Goal: Task Accomplishment & Management: Manage account settings

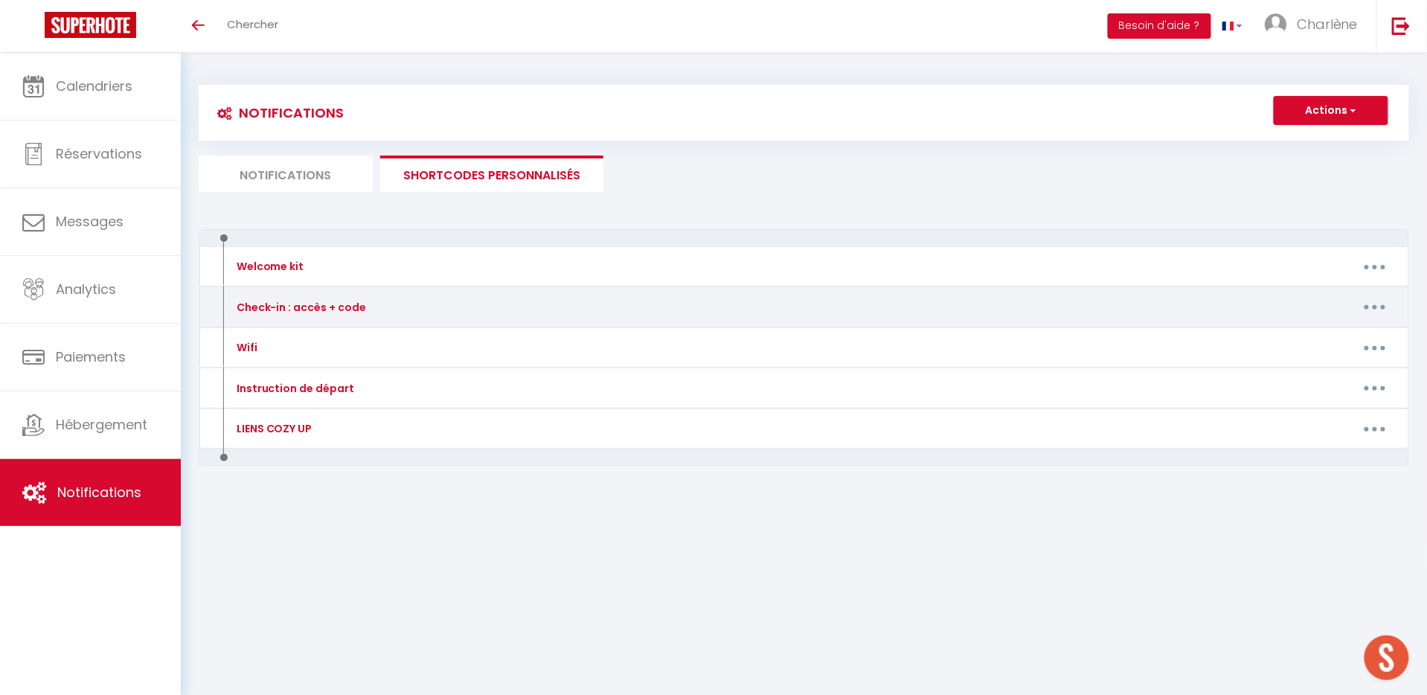
click at [1371, 311] on button "button" at bounding box center [1376, 307] width 42 height 24
click at [1311, 342] on link "Editer" at bounding box center [1337, 340] width 110 height 25
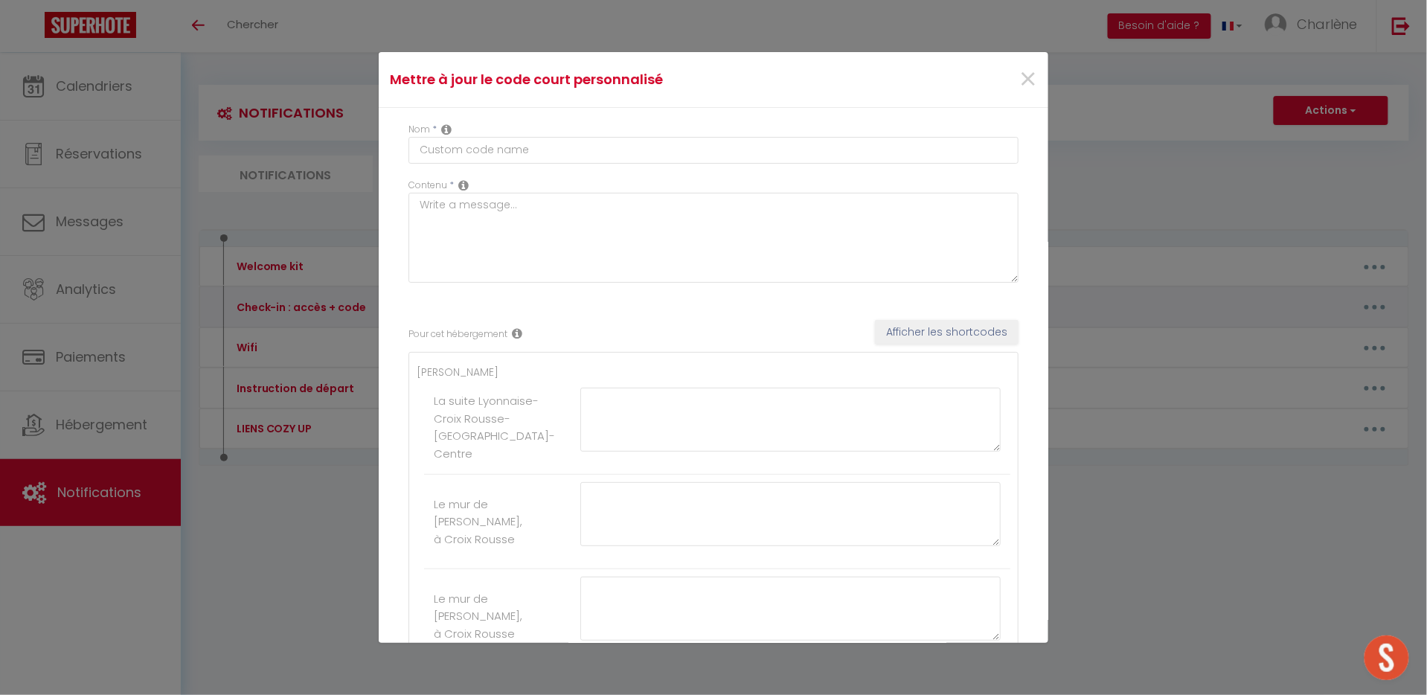
type input "Check-in : accès + code"
type textarea "Voici les instructions d'accès et les codes :"
type textarea "🔐 >>> [STREET_ADDRESS] - Code de la porte de l'immeuble : 6841B - Ouvrez la boi…"
type textarea "[STREET_ADDRESS][PERSON_NAME] > Code immeuble : 7269 > Après les boites aux let…"
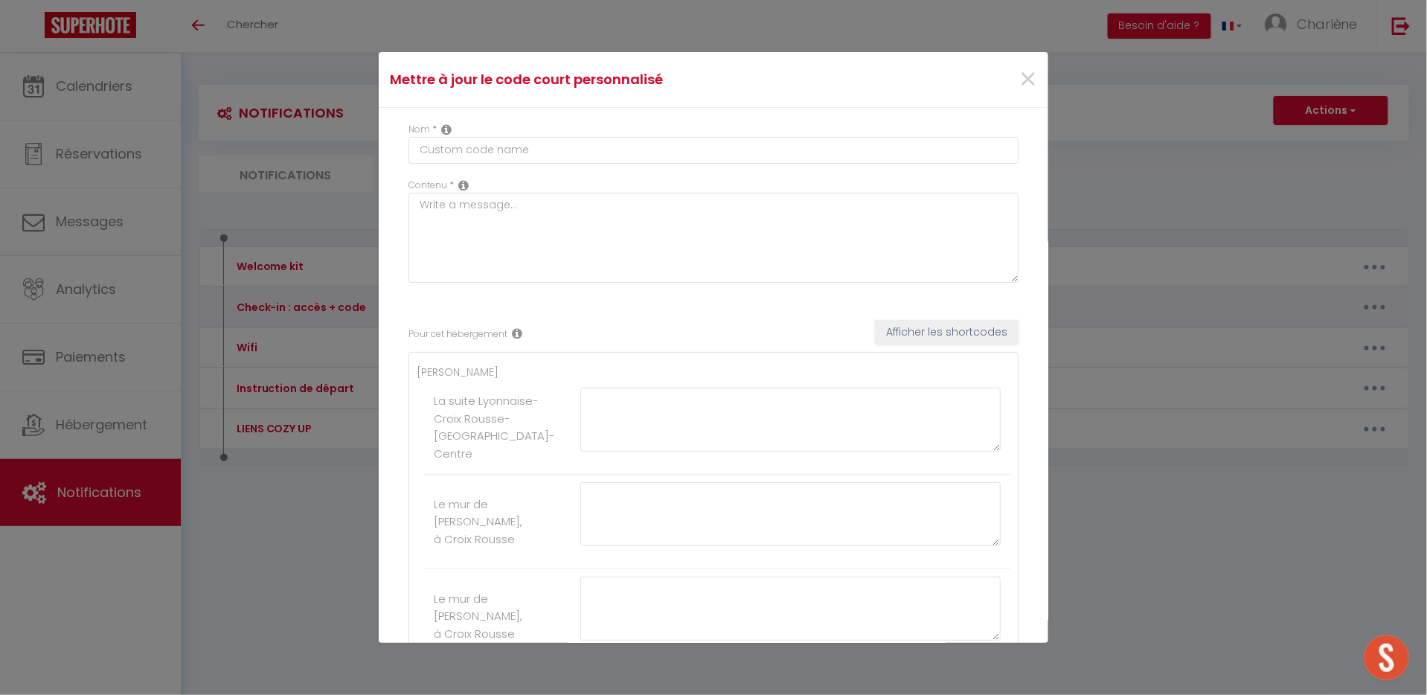
type textarea "> CODE d’accès immeuble : 1133A > poussez la porte de gauche à GAUCHE; > Ouvrez…"
type textarea ">>> 100 Rue Saint-Georges, 69005 Lyon - Code de la porte de l'immeuble : 23560 …"
type textarea "18 rue Imbert Colomes - 69001 Lyon > Code immeuble : 7269 > Après les boites au…"
type textarea "> Rendez-vous au 15 rue Jean Perréal 69008 LYON > Sonnez à l’interphone de la p…"
type textarea "> La boite à clés est accrochée à une barrière au 46 rue Bugeaud, à côté du mur…"
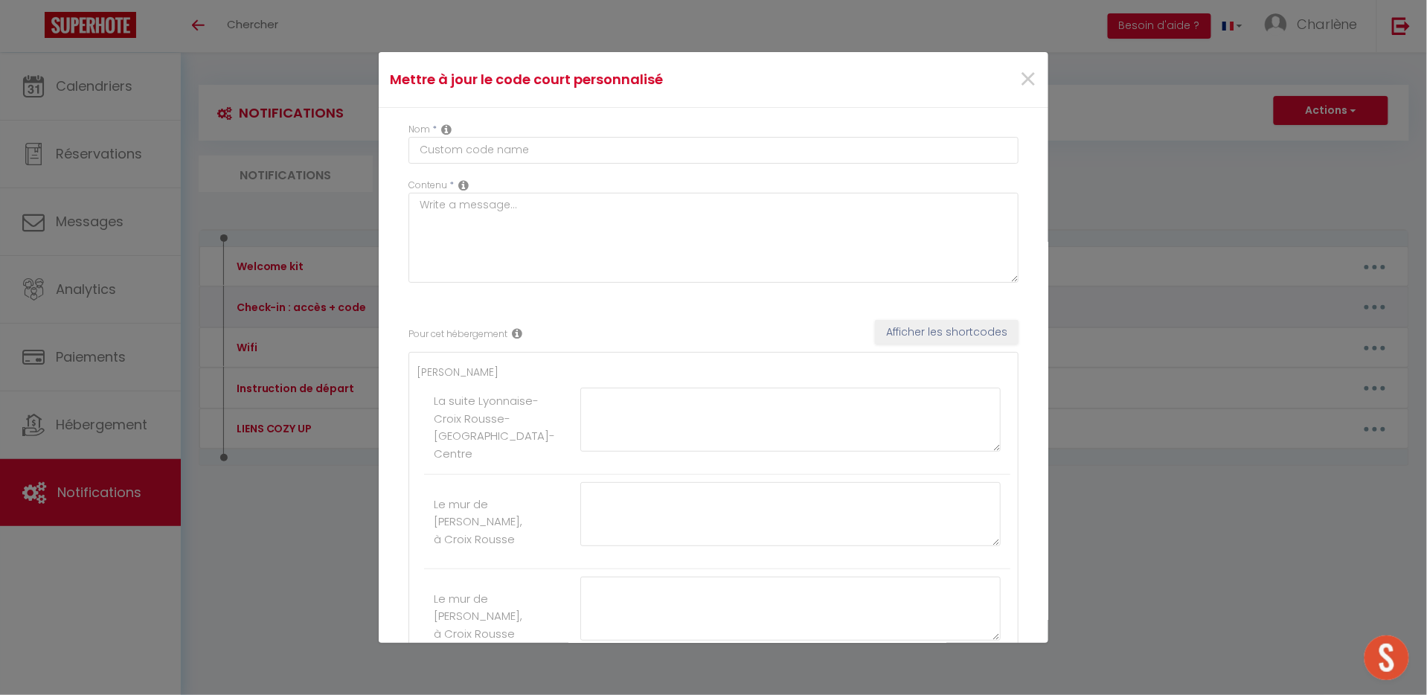
type textarea "> 12 rue Santos Dumont - 69008 Lyon > Accès copropriété : sonnez à l’interphone…"
type textarea ">>> 148 route de Vienne 69008 LYON - Ouverture du portail : https://lamaisonrou…"
type textarea ">>> 54 cours de la Liberté 69003 LYON - Ouverture de la porte de l’immeuble : a…"
type textarea ">>> 1 rue Maxime Teyssier - 69120 Vaulx en Velin - Le n°1 est visite au milieu …"
type textarea ">>> 5 rue Louis Malle 69100 Villeurbanne La boite à clé est accrochée sur les s…"
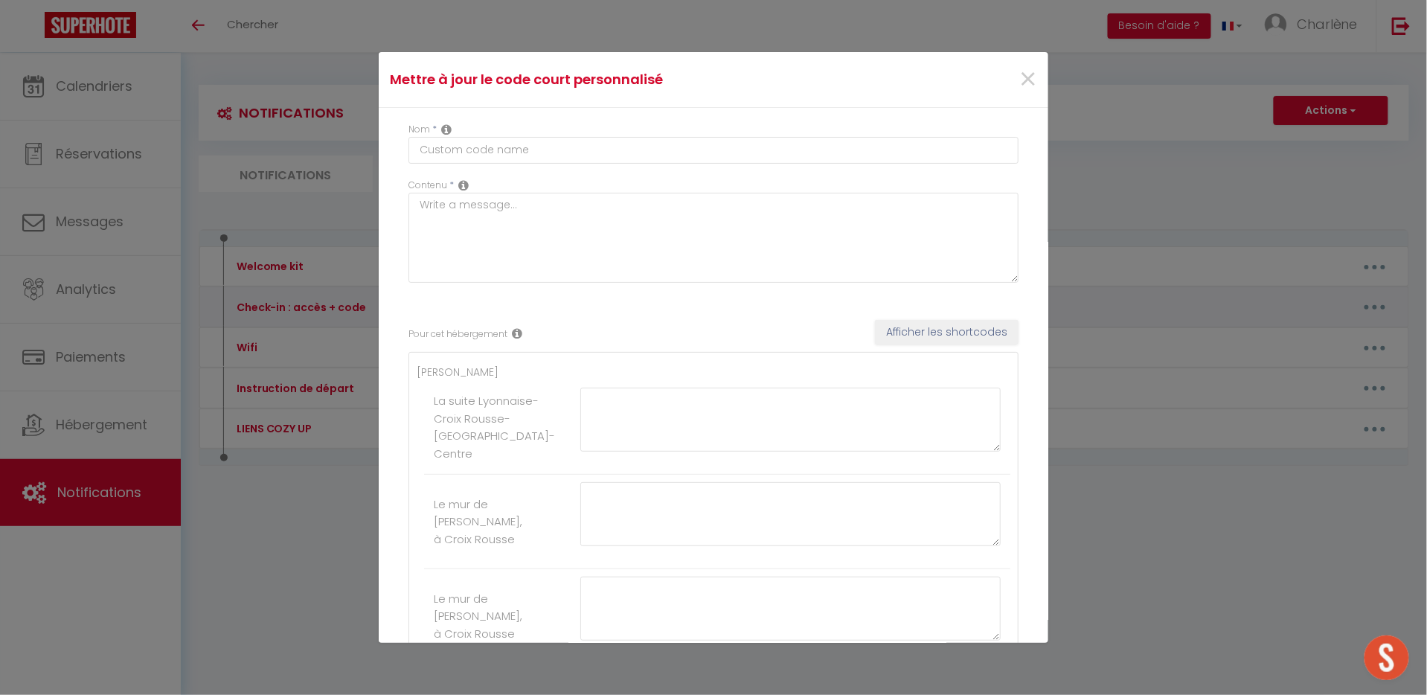
type textarea ">>> 5 rue Louis Malle 69100 Villeurbanne La boite à clé est accrochée sur les s…"
type textarea "> 19 rue des Peuplier 69003 LYON > Poussez le portail MARRON, > Allez au niveau…"
type textarea ">> 19 avenue Victor Hugo, 69160 TASSIN-LA DEMI-LUNE - Code portail : 2467 en vo…"
type textarea ">>> 52 rue Joseph Brenier 38200 VIENNE - Sonnez à l’interphone « LE PACHA » et …"
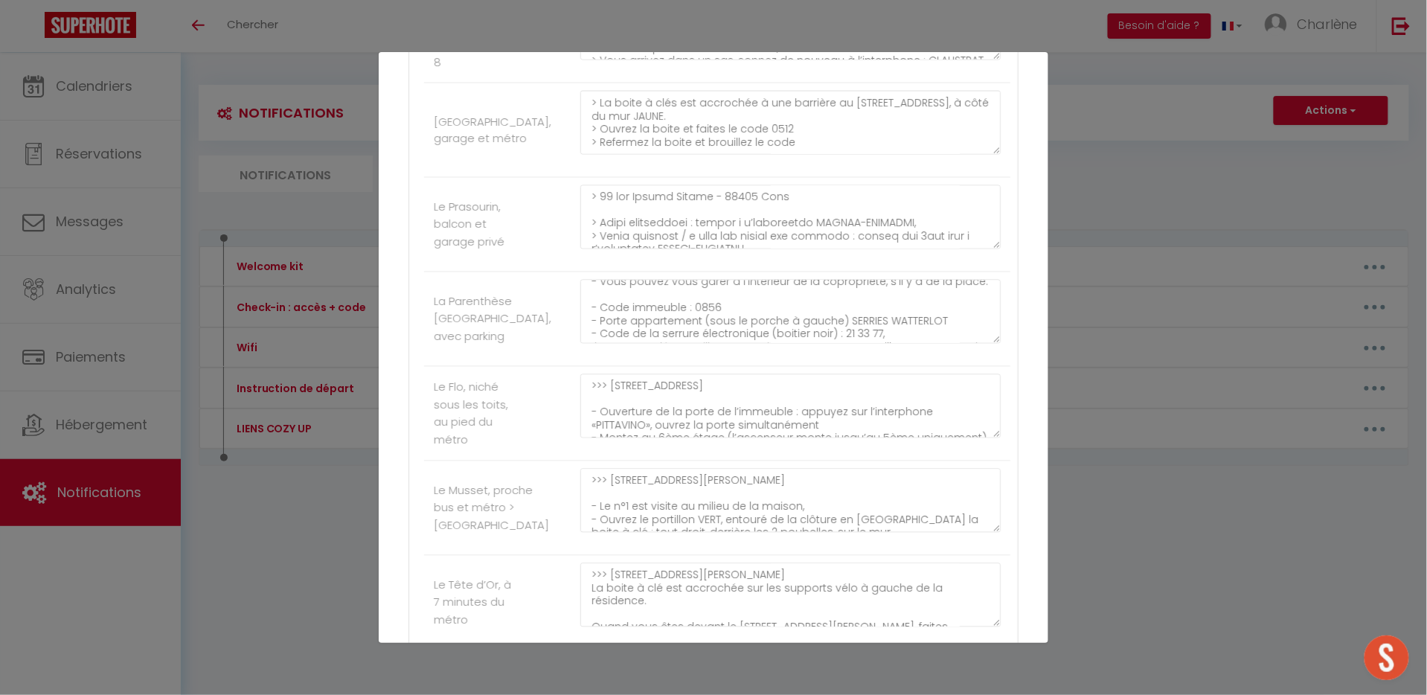
scroll to position [144, 0]
click at [901, 344] on textarea ">>> 148 route de Vienne 69008 LYON - Ouverture du portail : https://lamaisonrou…" at bounding box center [791, 312] width 420 height 64
paste textarea "456977"
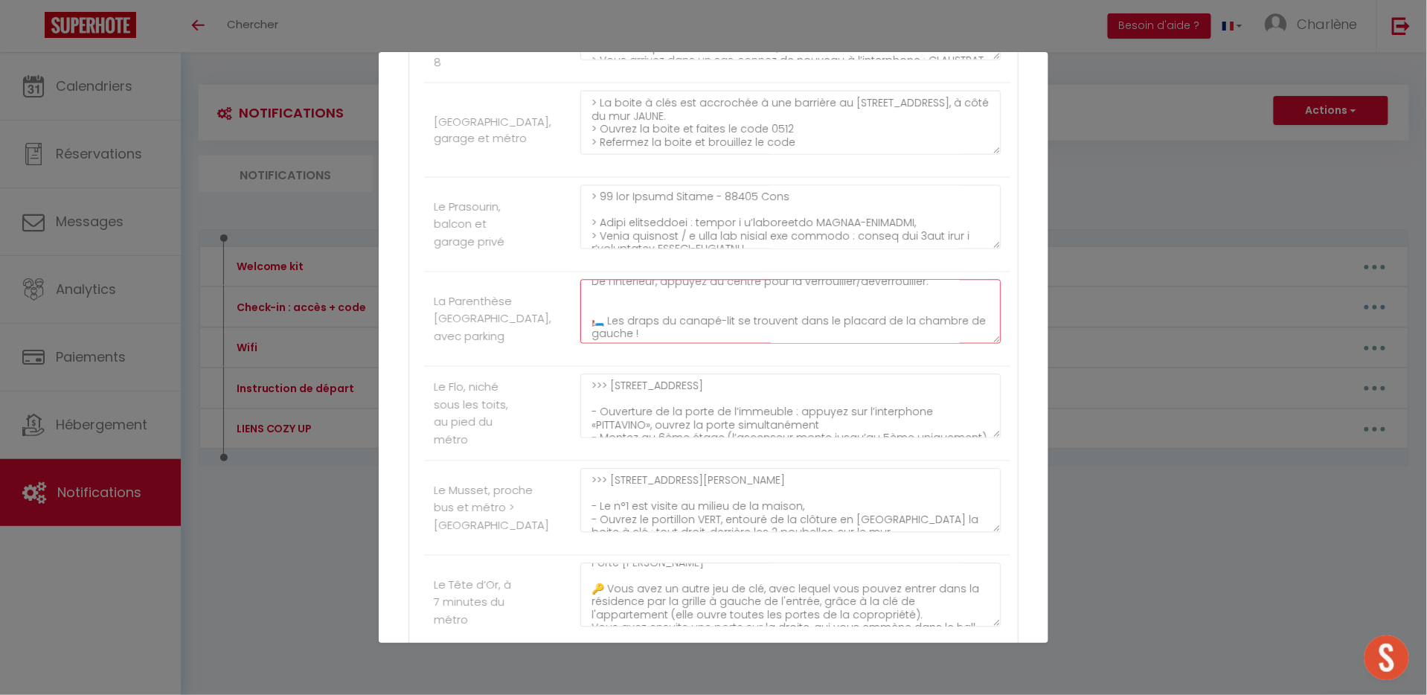
scroll to position [180, 0]
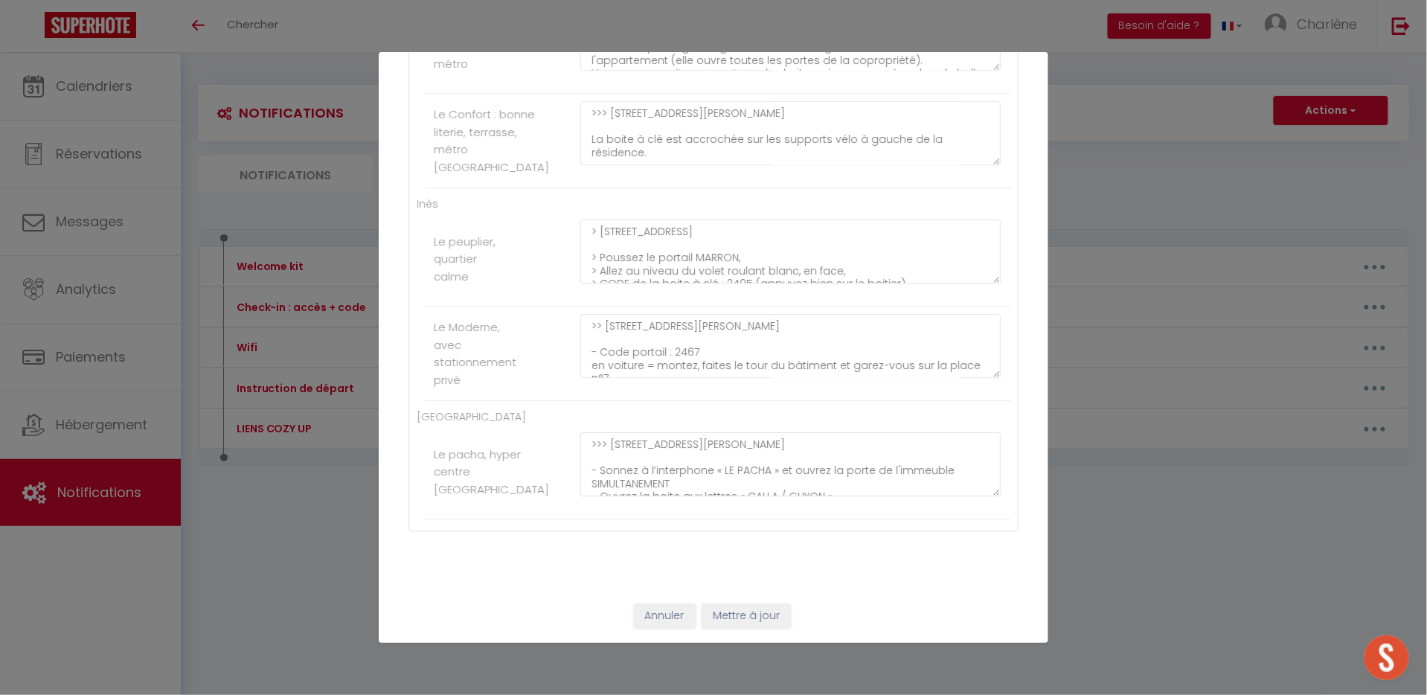
type textarea ">>> 148 route de Vienne 69008 LYON - Ouverture du portail : https://lamaisonrou…"
click at [750, 619] on button "Mettre à jour" at bounding box center [746, 616] width 89 height 25
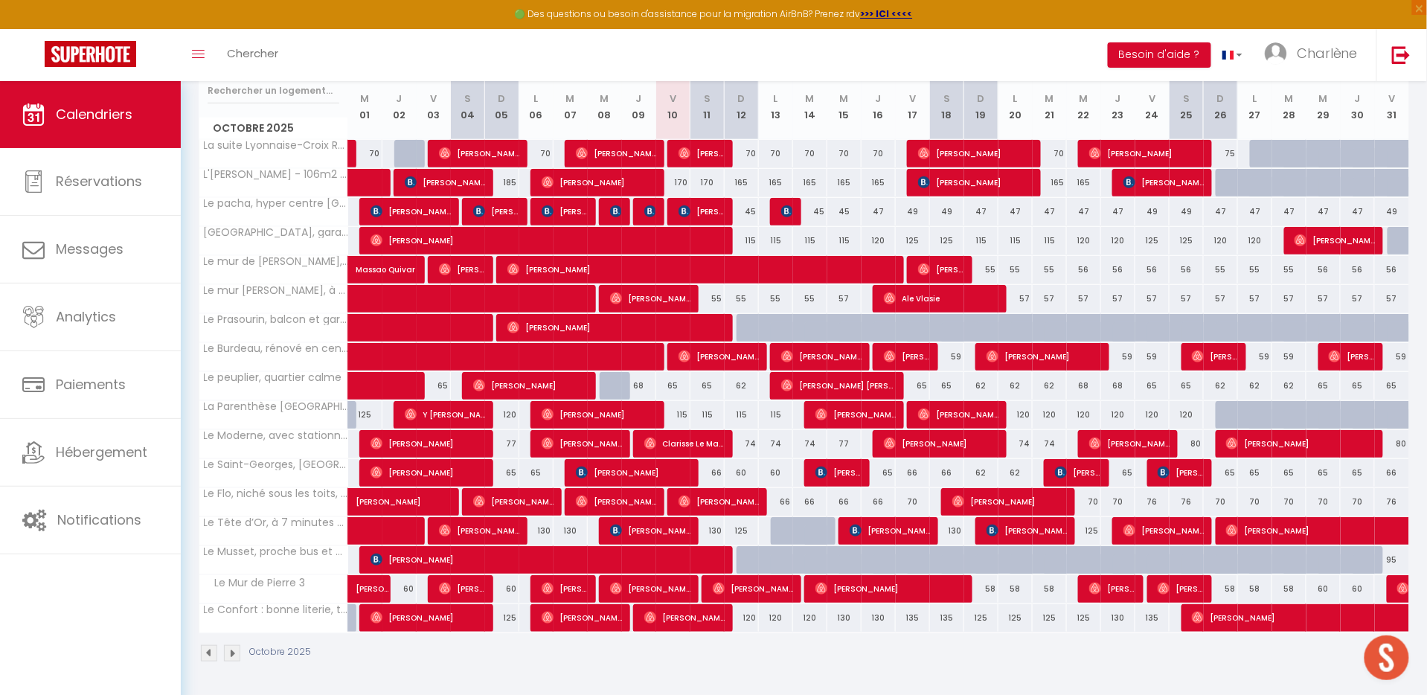
scroll to position [201, 0]
click at [703, 150] on span "[PERSON_NAME]" at bounding box center [702, 153] width 47 height 28
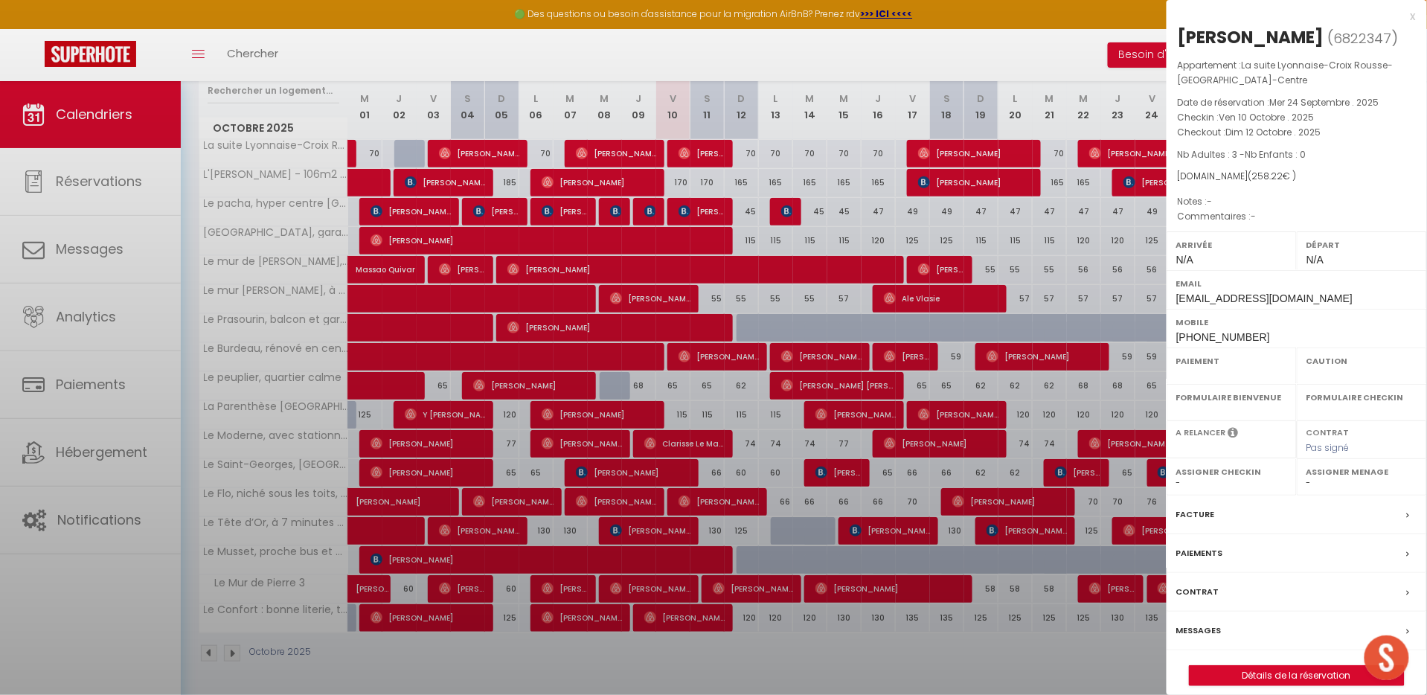
select select "OK"
select select "0"
select select "1"
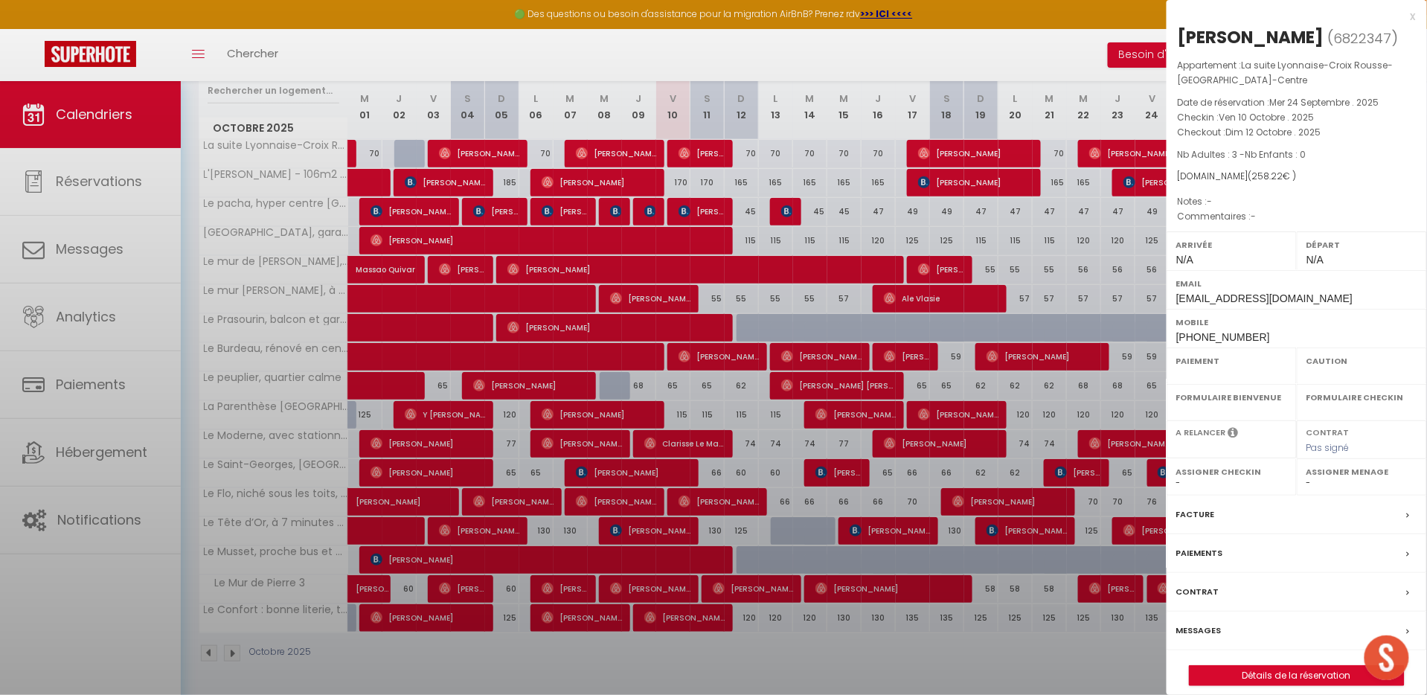
select select
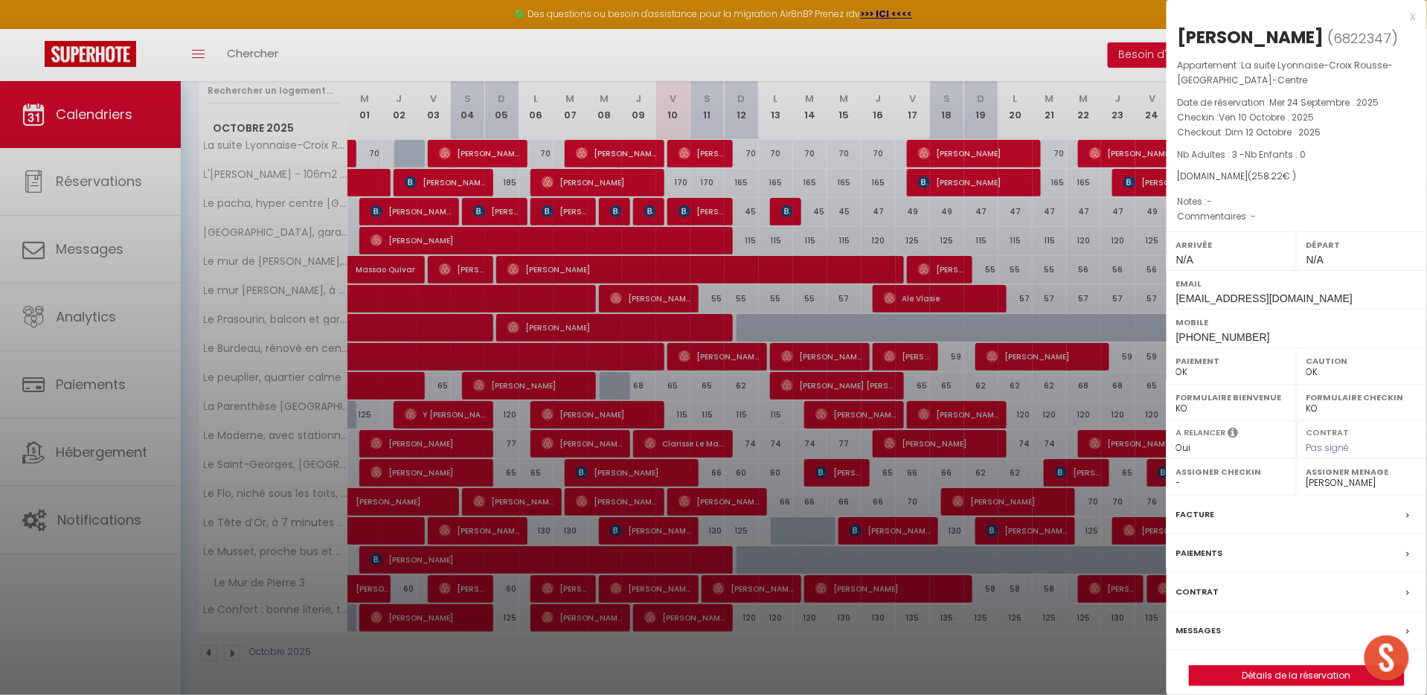
click at [1414, 19] on div "x" at bounding box center [1291, 16] width 249 height 18
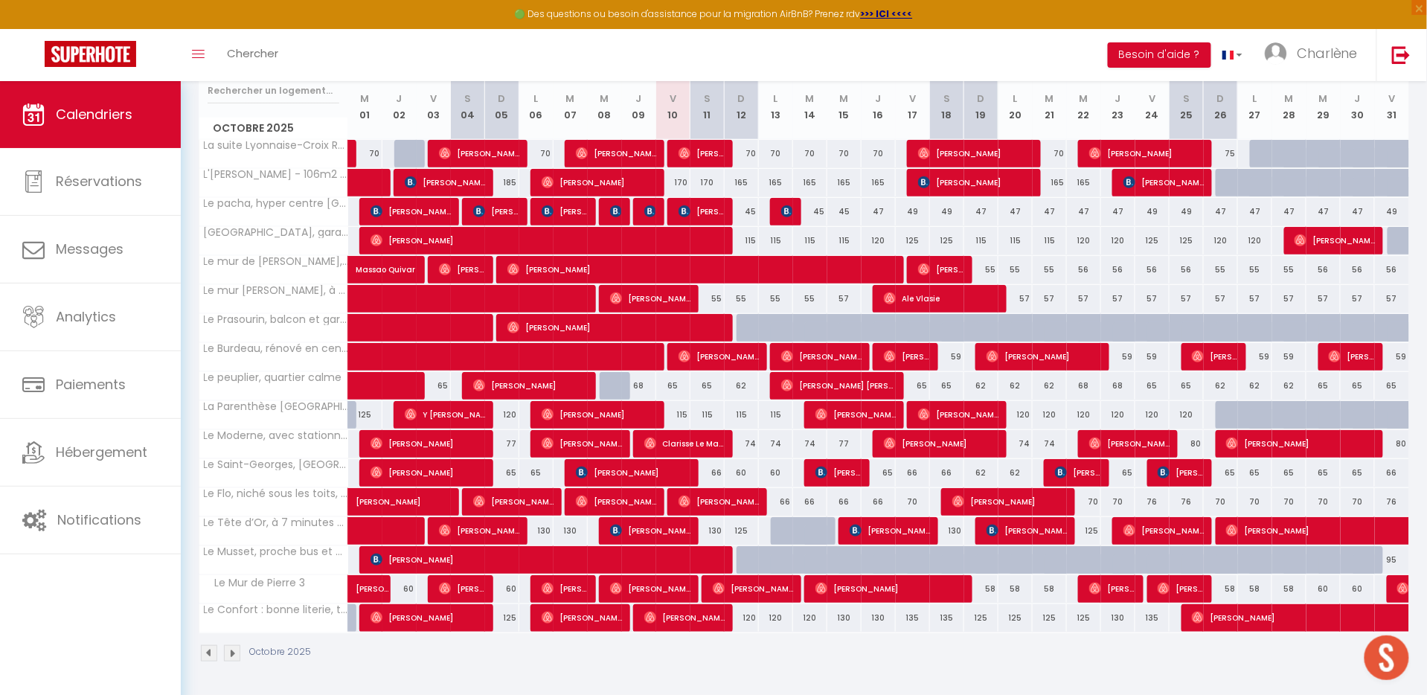
click at [712, 197] on span "[PERSON_NAME]" at bounding box center [702, 211] width 47 height 28
select select "31284"
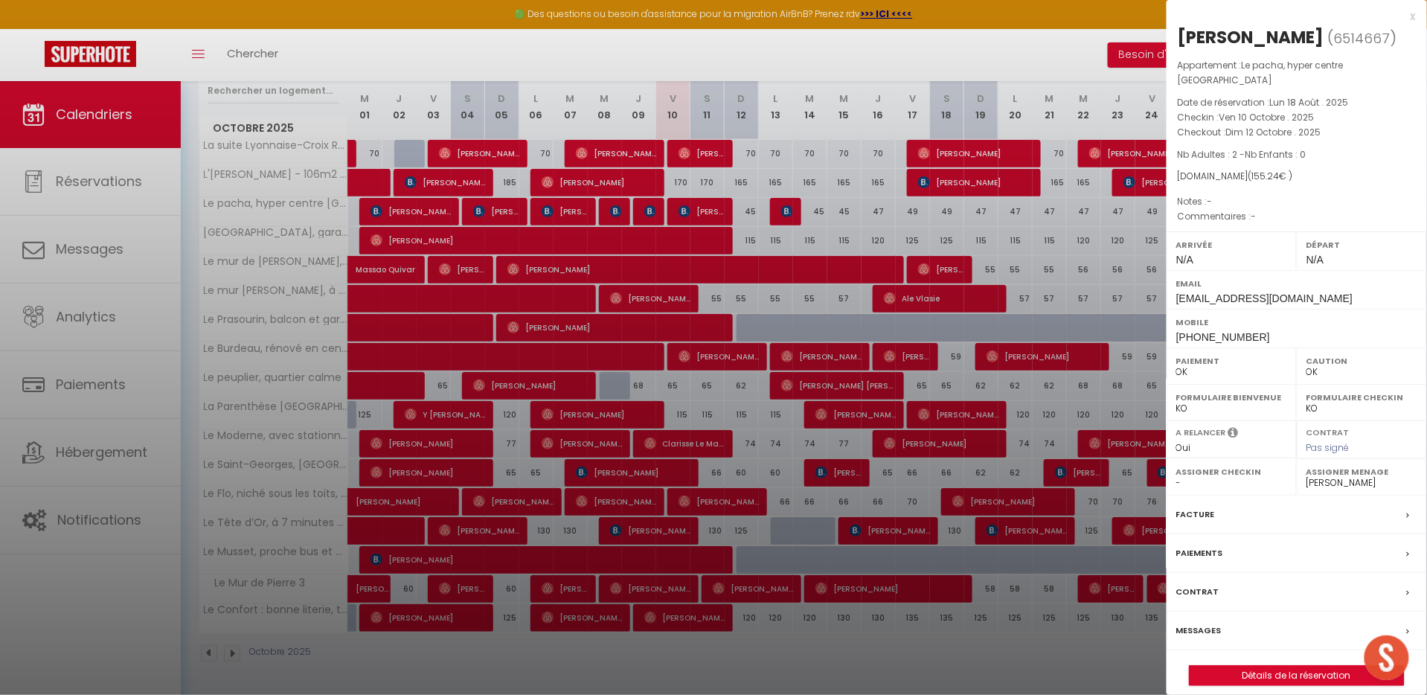
click at [1238, 612] on div "Messages" at bounding box center [1297, 631] width 260 height 39
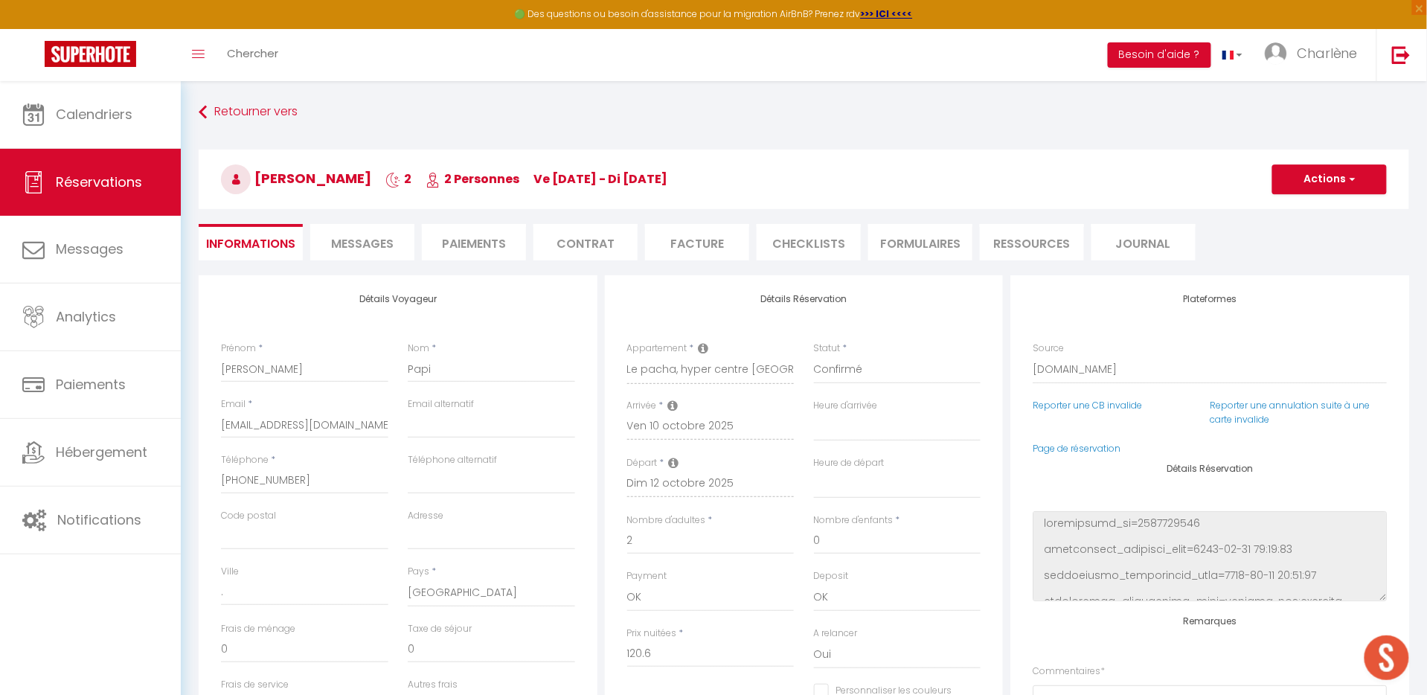
select select
checkbox input "false"
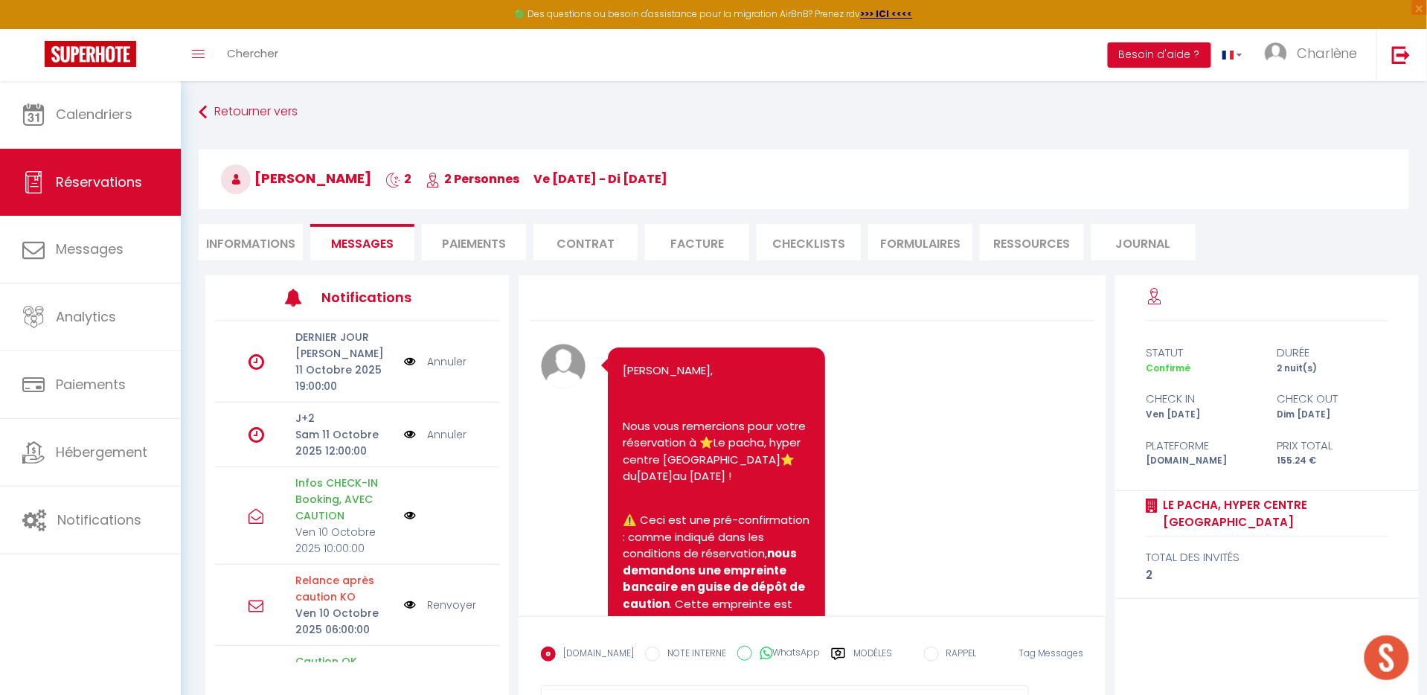
scroll to position [3841, 0]
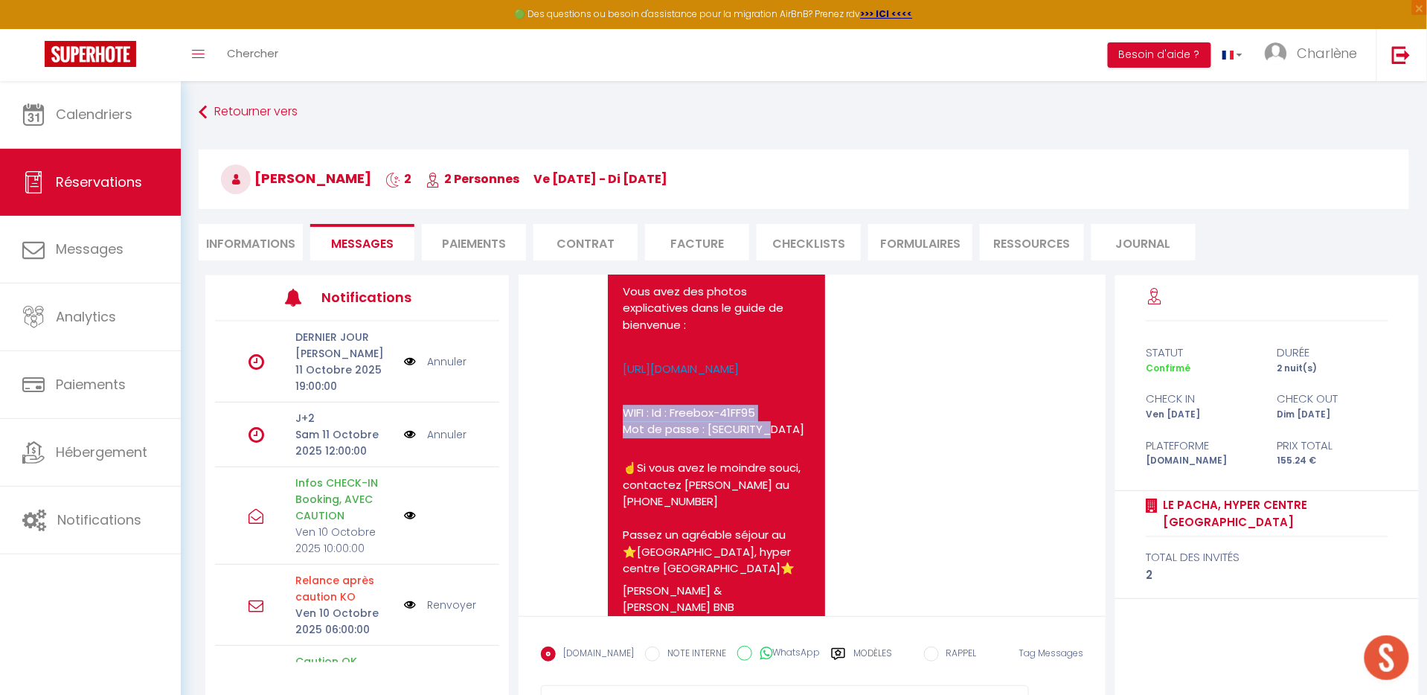
drag, startPoint x: 781, startPoint y: 360, endPoint x: 616, endPoint y: 347, distance: 165.8
click at [616, 347] on div "[PERSON_NAME], 🔐 Voici les instructions et les codes pour accéder au ⭐️Le pacha…" at bounding box center [716, 238] width 217 height 829
copy p "WIFI : Id : Freebox-41FF95 Mot de passe : [SECURITY_DATA]"
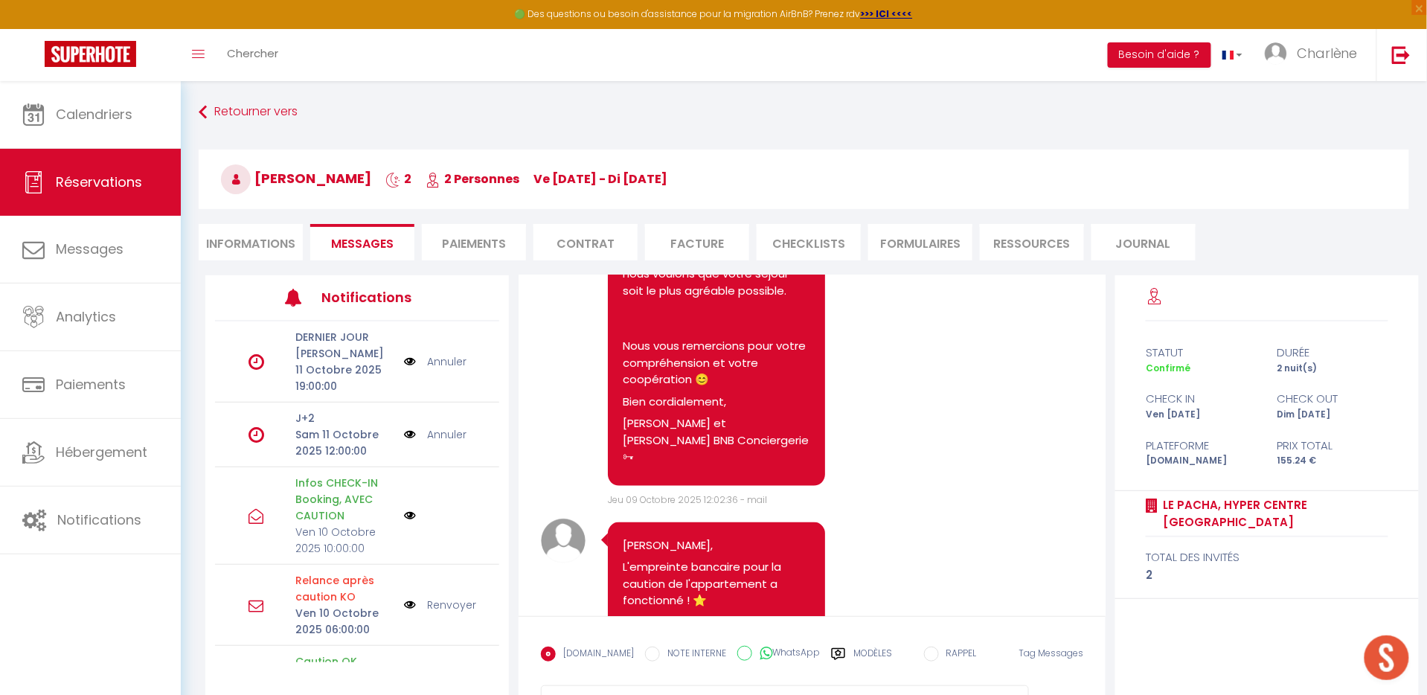
scroll to position [2737, 0]
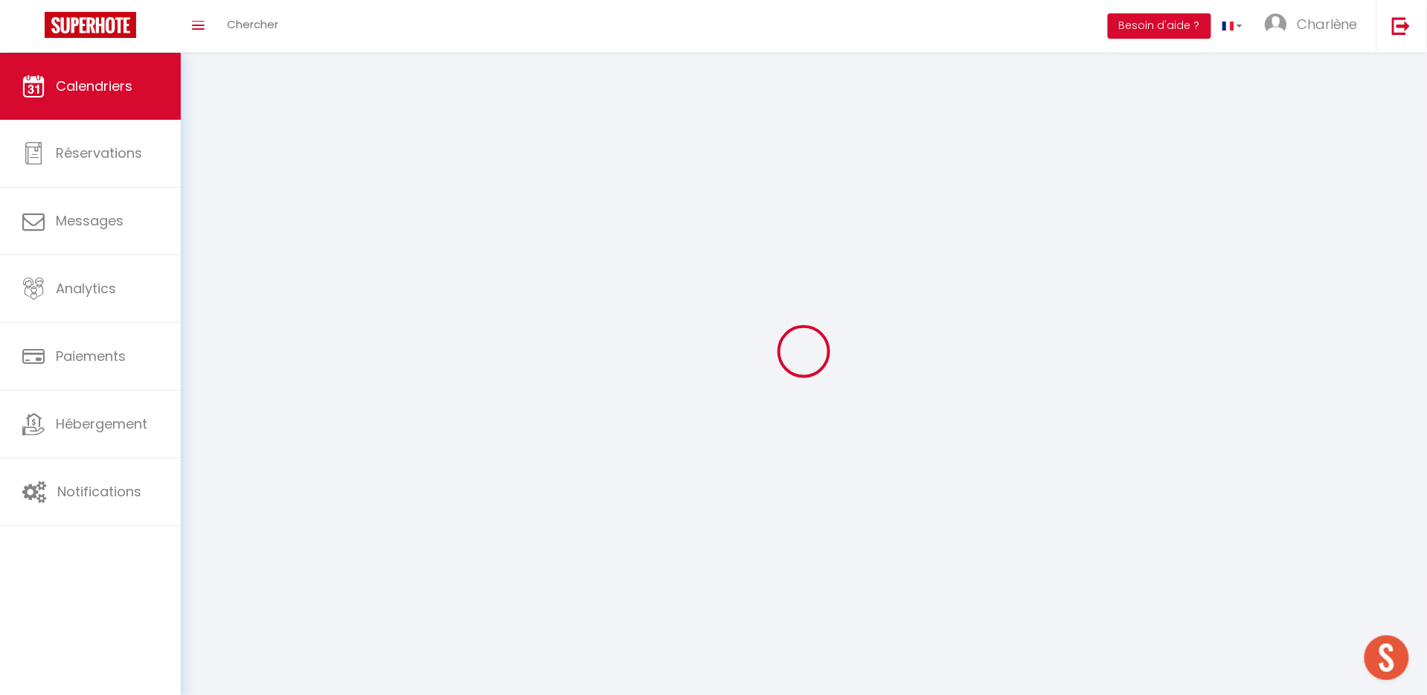
scroll to position [52, 0]
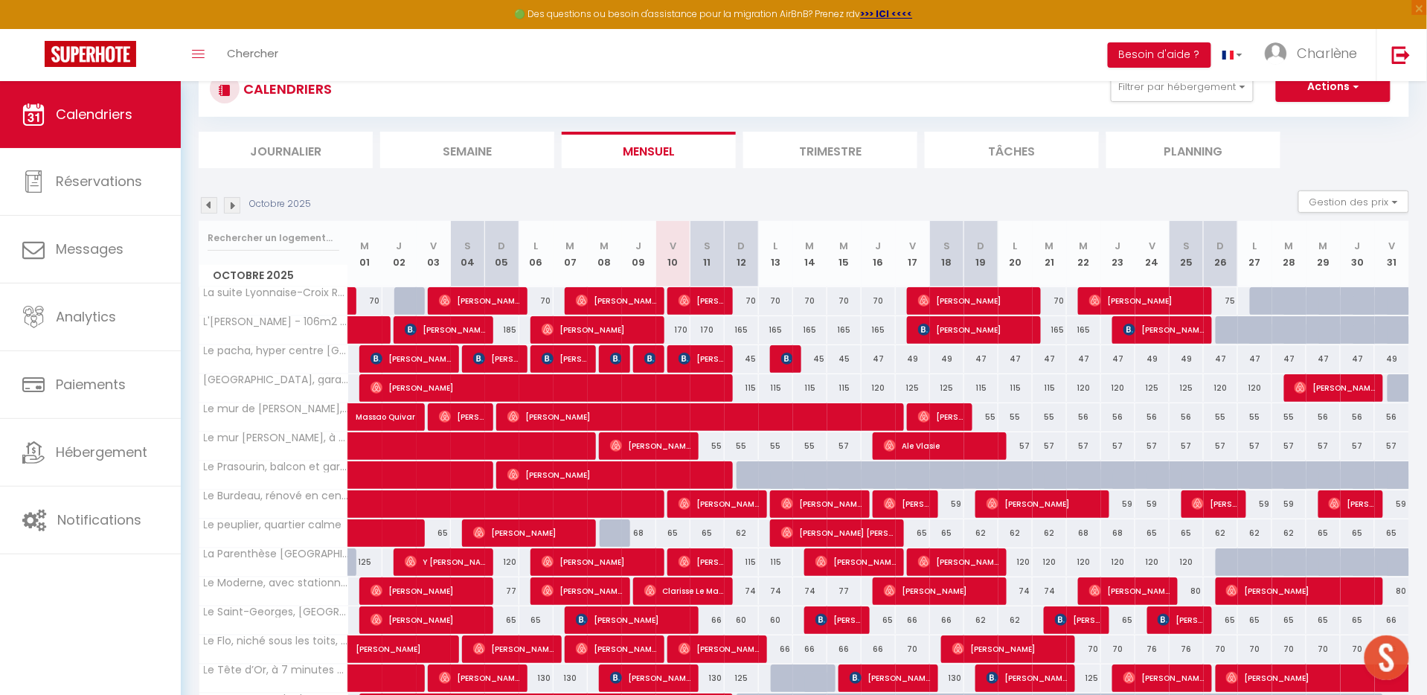
click at [242, 197] on div "Octobre 2025" at bounding box center [257, 205] width 117 height 16
click at [234, 202] on img at bounding box center [232, 205] width 16 height 16
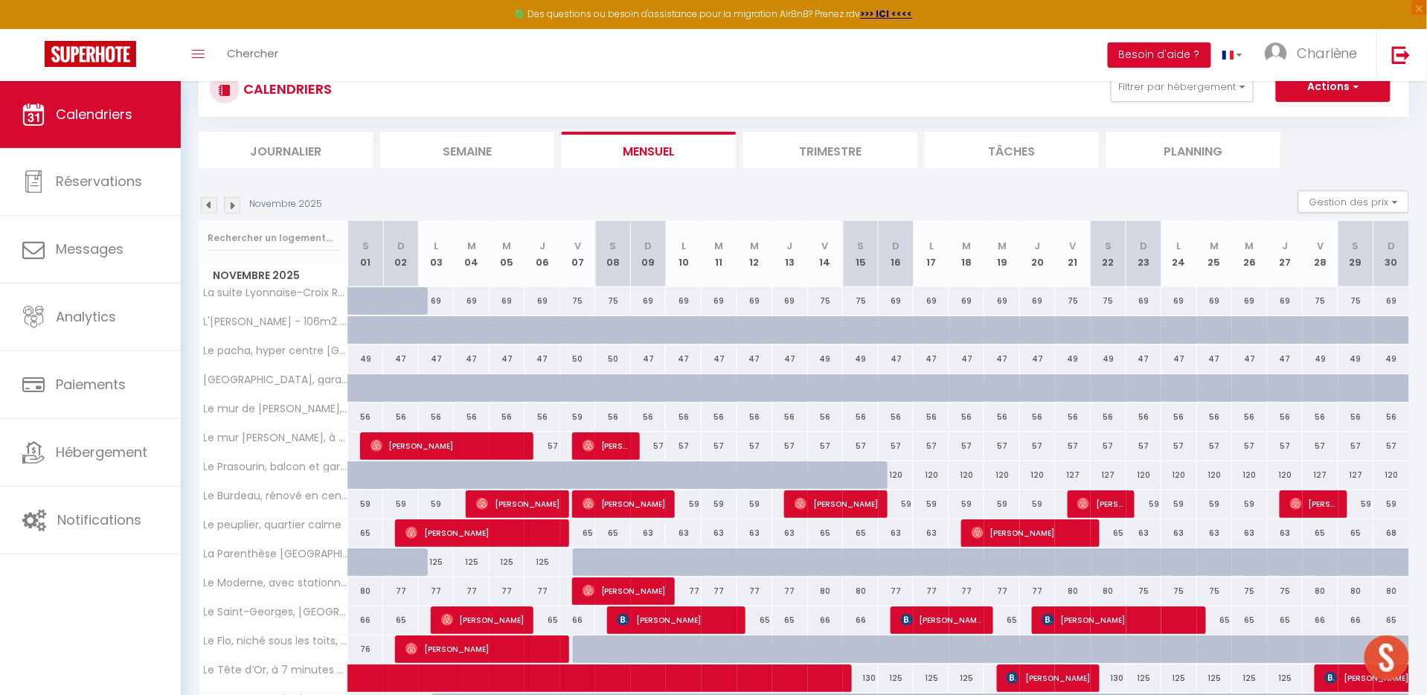
click at [231, 199] on img at bounding box center [232, 205] width 16 height 16
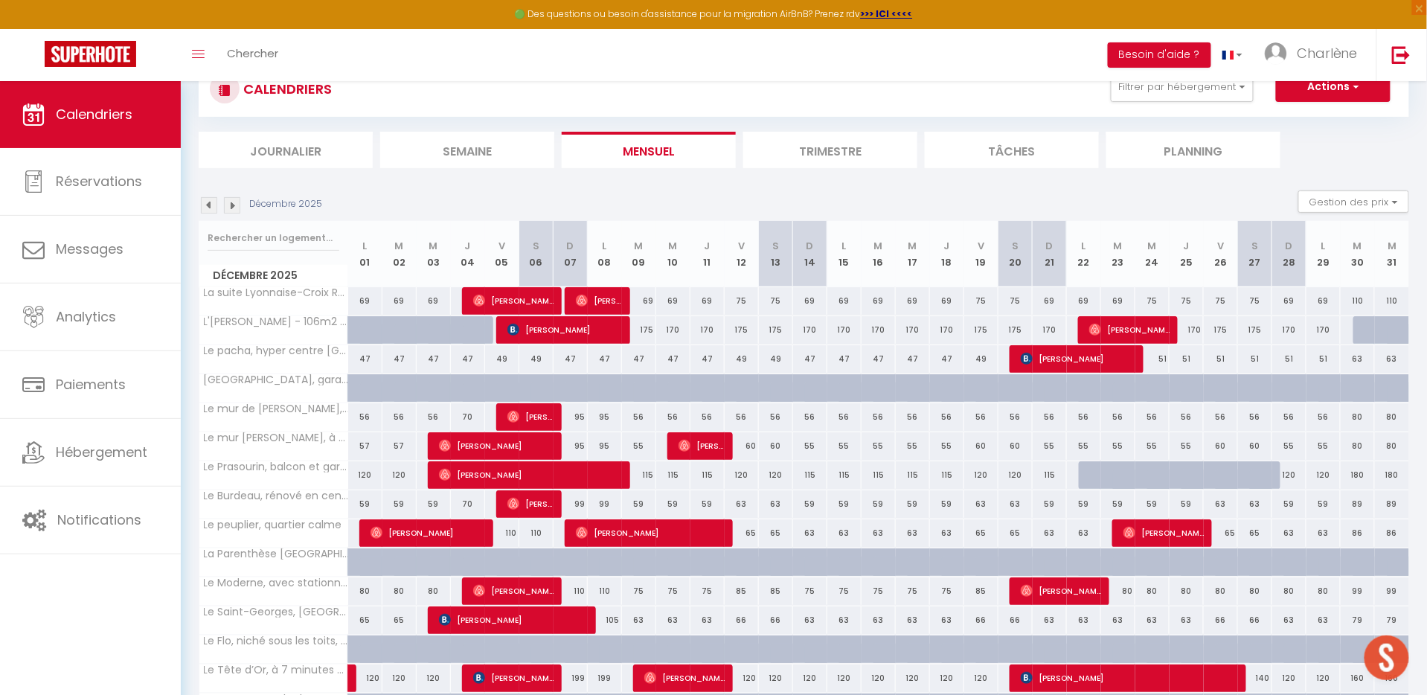
click at [212, 202] on img at bounding box center [209, 205] width 16 height 16
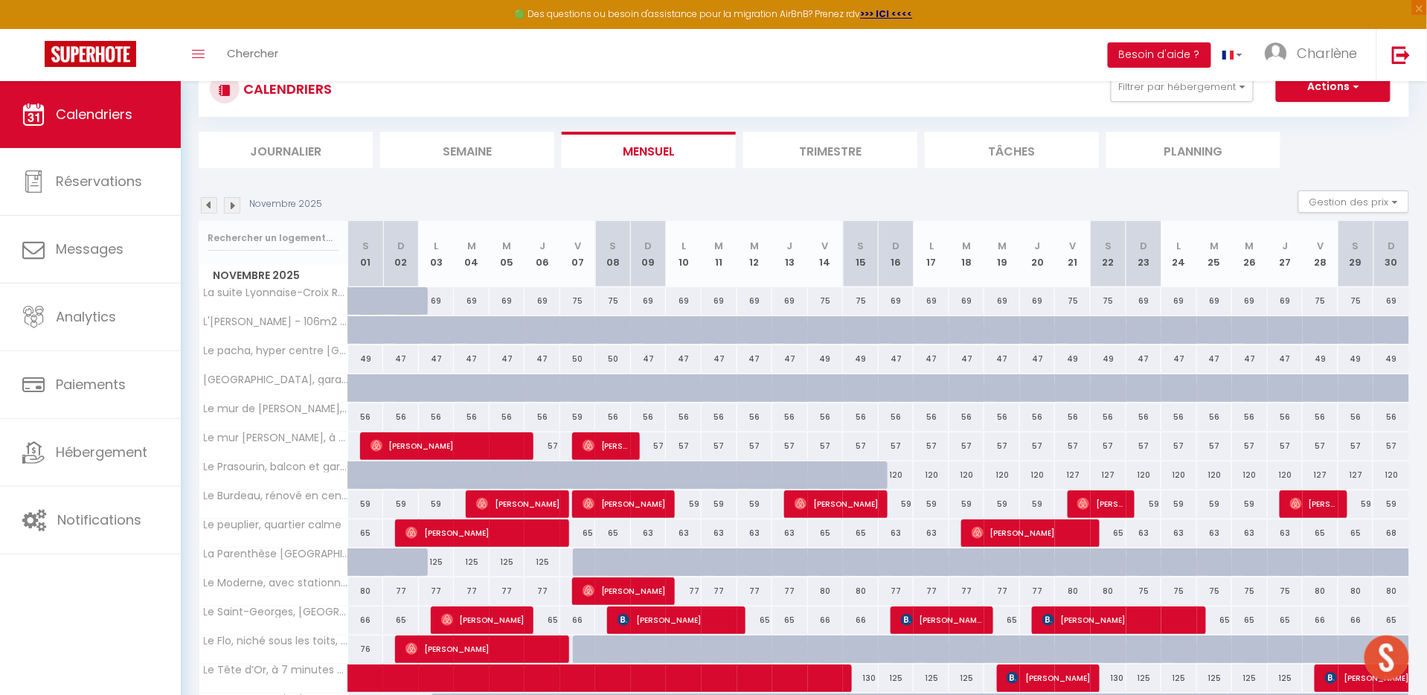
click at [234, 205] on img at bounding box center [232, 205] width 16 height 16
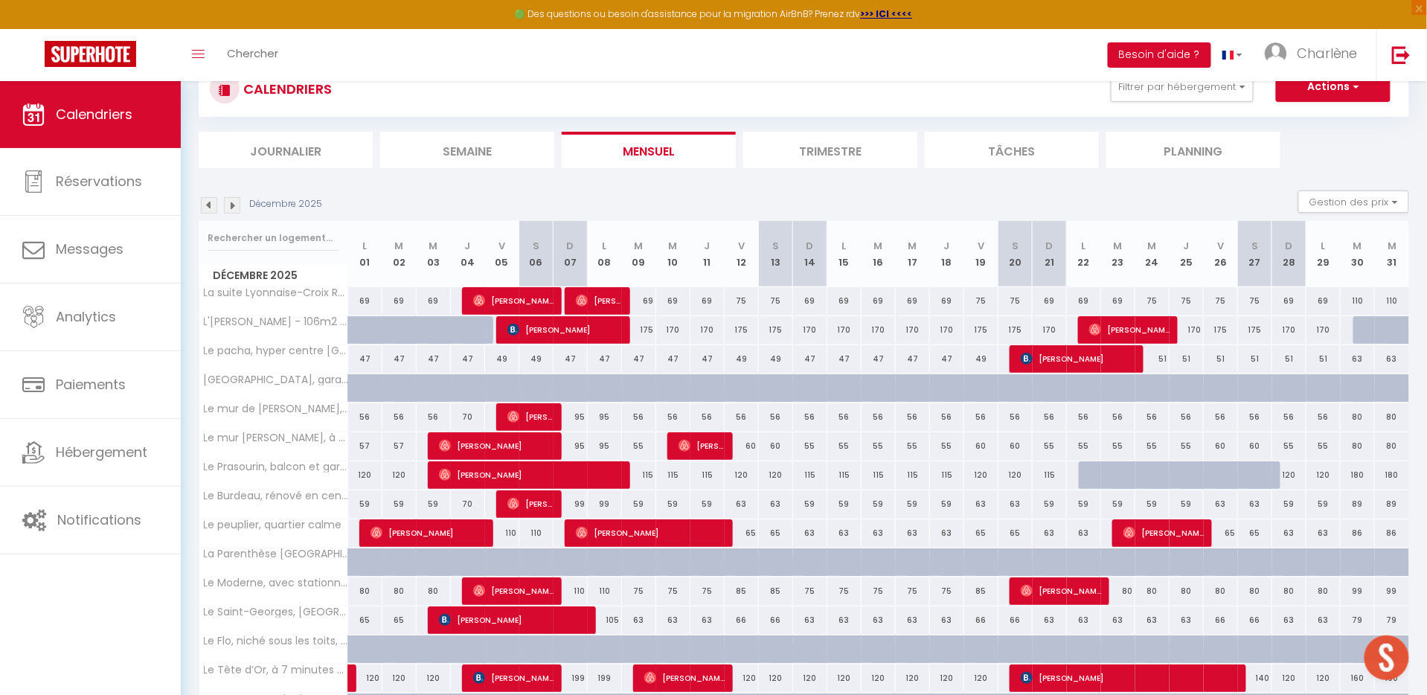
click at [226, 201] on img at bounding box center [232, 205] width 16 height 16
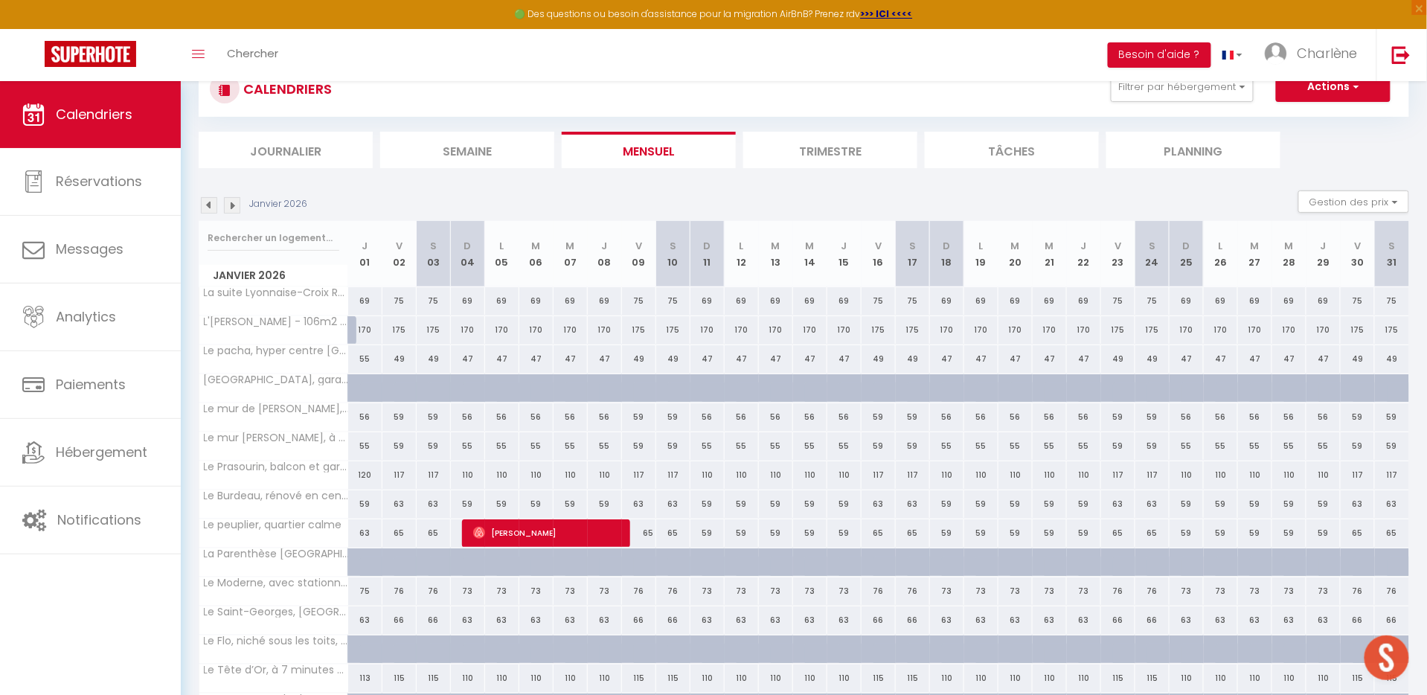
click at [230, 201] on img at bounding box center [232, 205] width 16 height 16
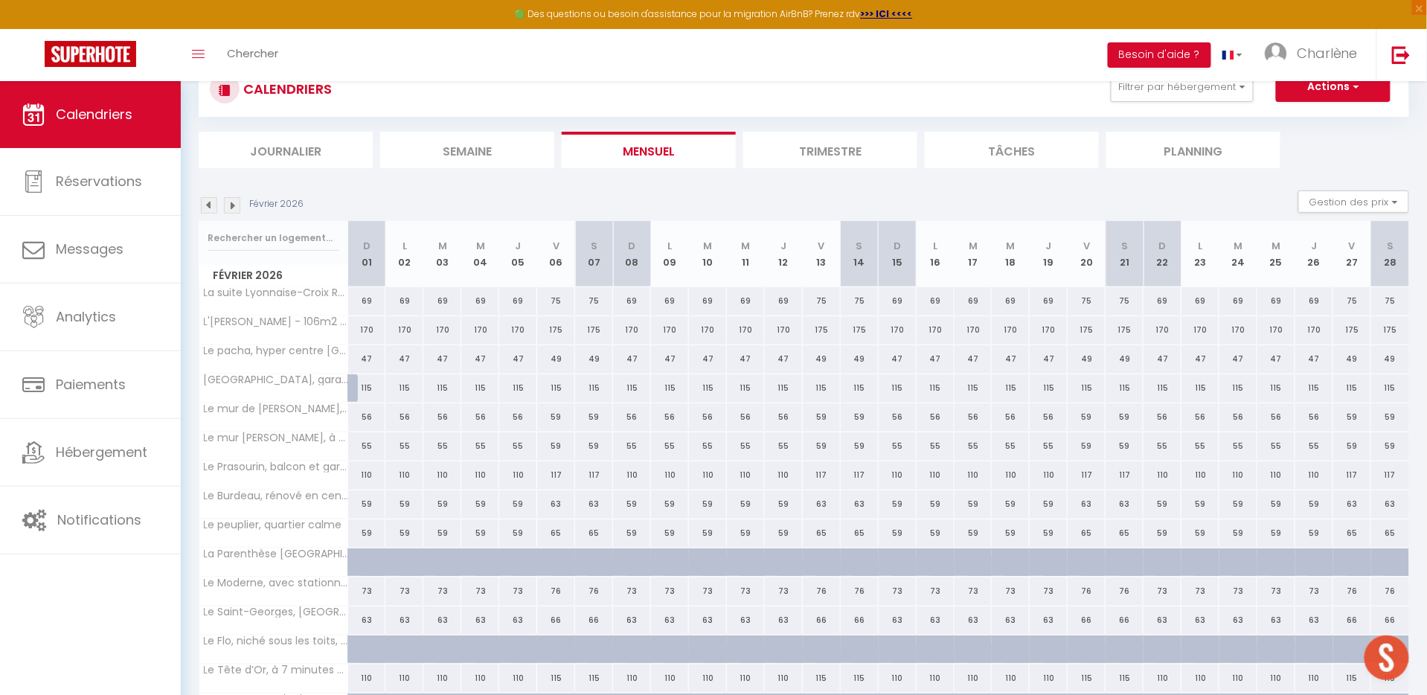
click at [206, 202] on img at bounding box center [209, 205] width 16 height 16
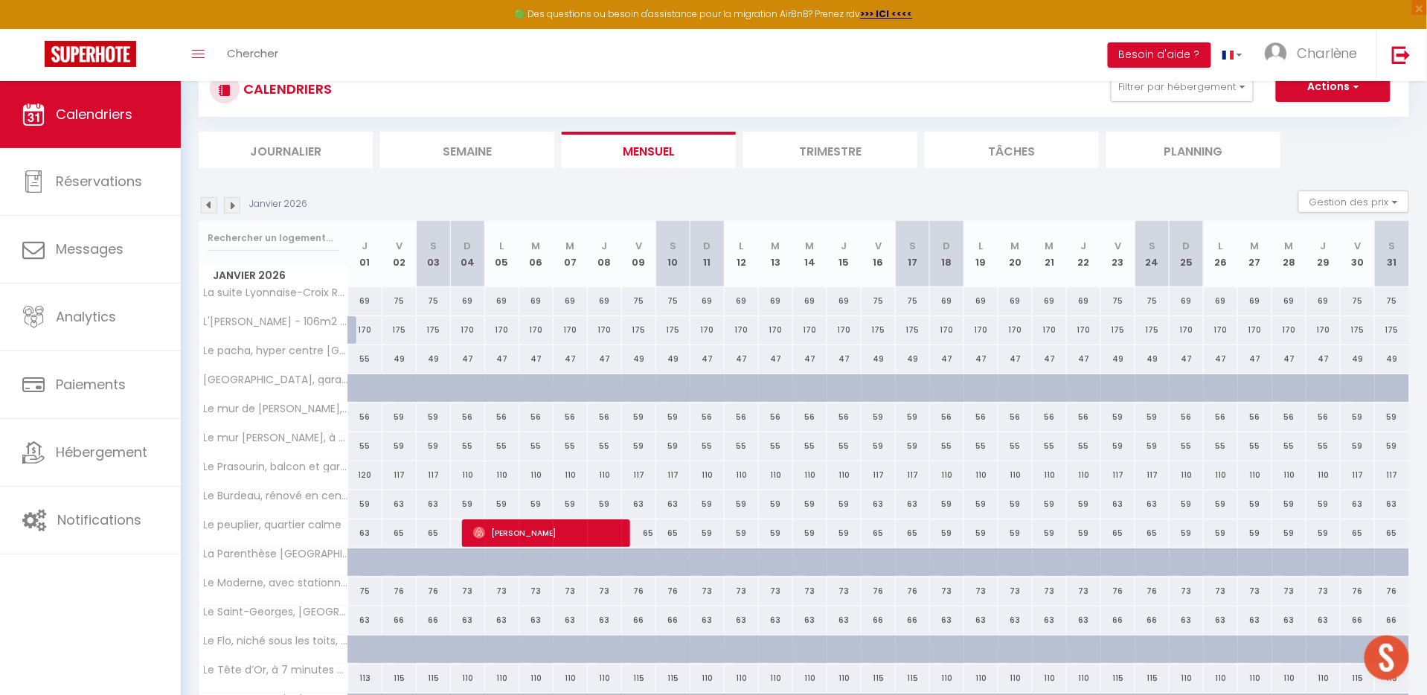
click at [234, 202] on img at bounding box center [232, 205] width 16 height 16
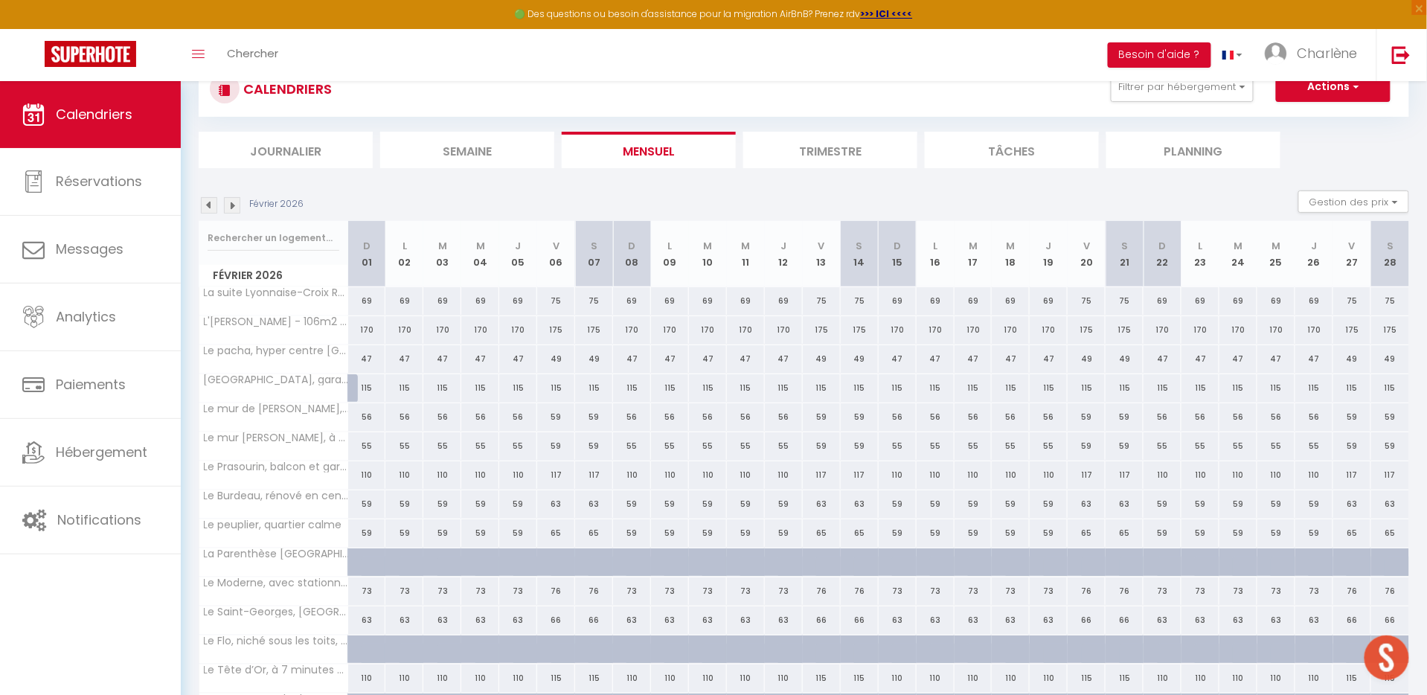
click at [206, 202] on img at bounding box center [209, 205] width 16 height 16
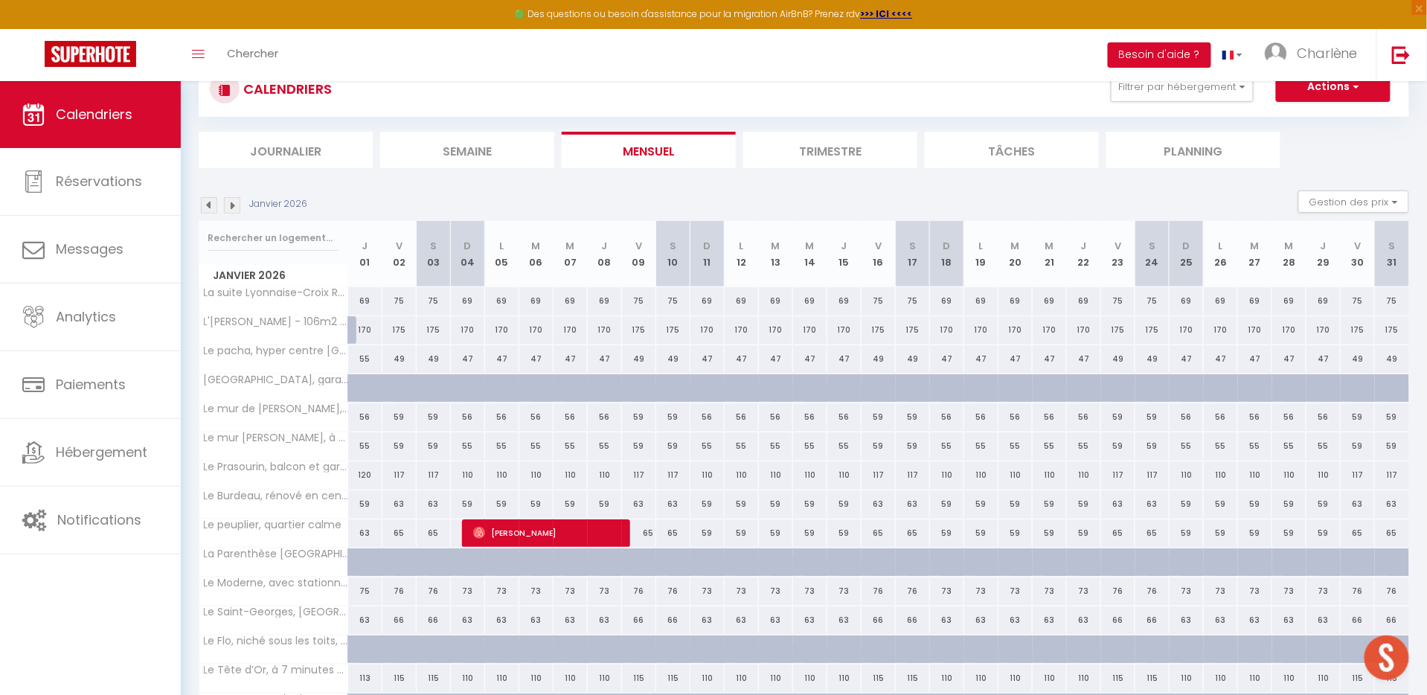
click at [206, 202] on img at bounding box center [209, 205] width 16 height 16
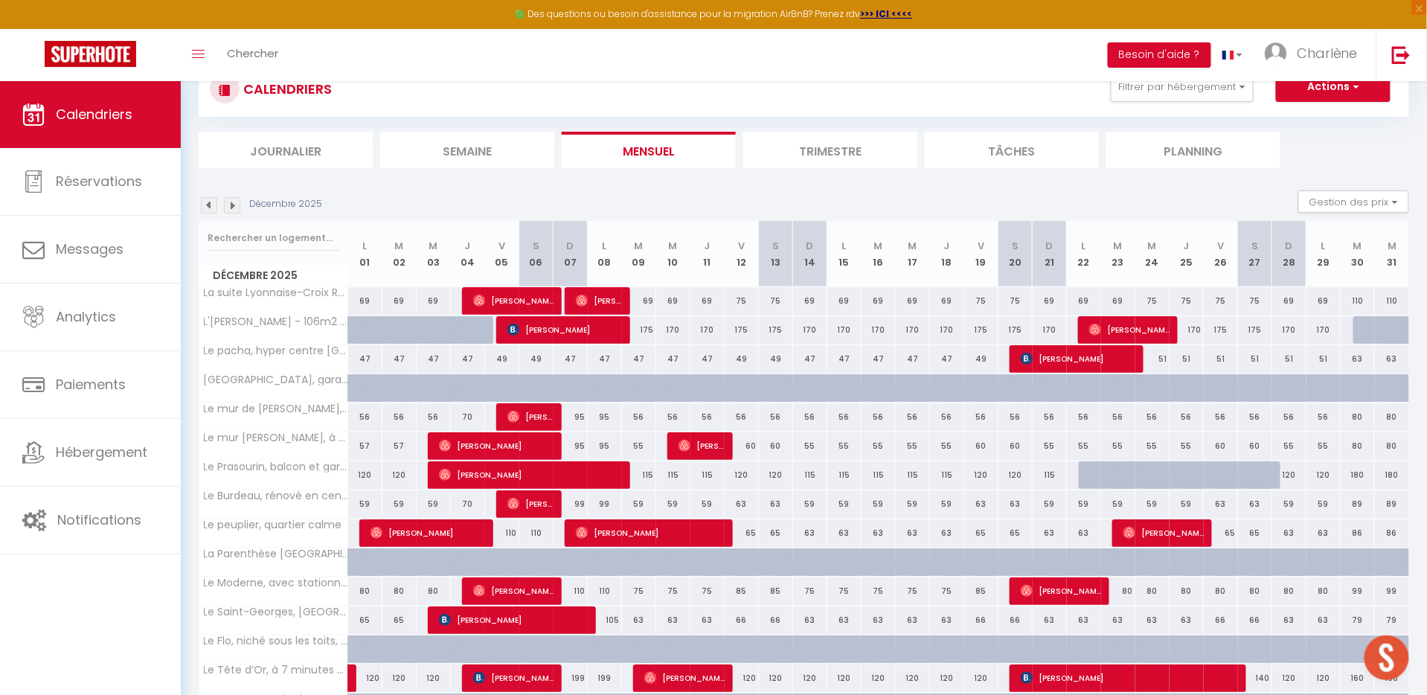
click at [206, 202] on img at bounding box center [209, 205] width 16 height 16
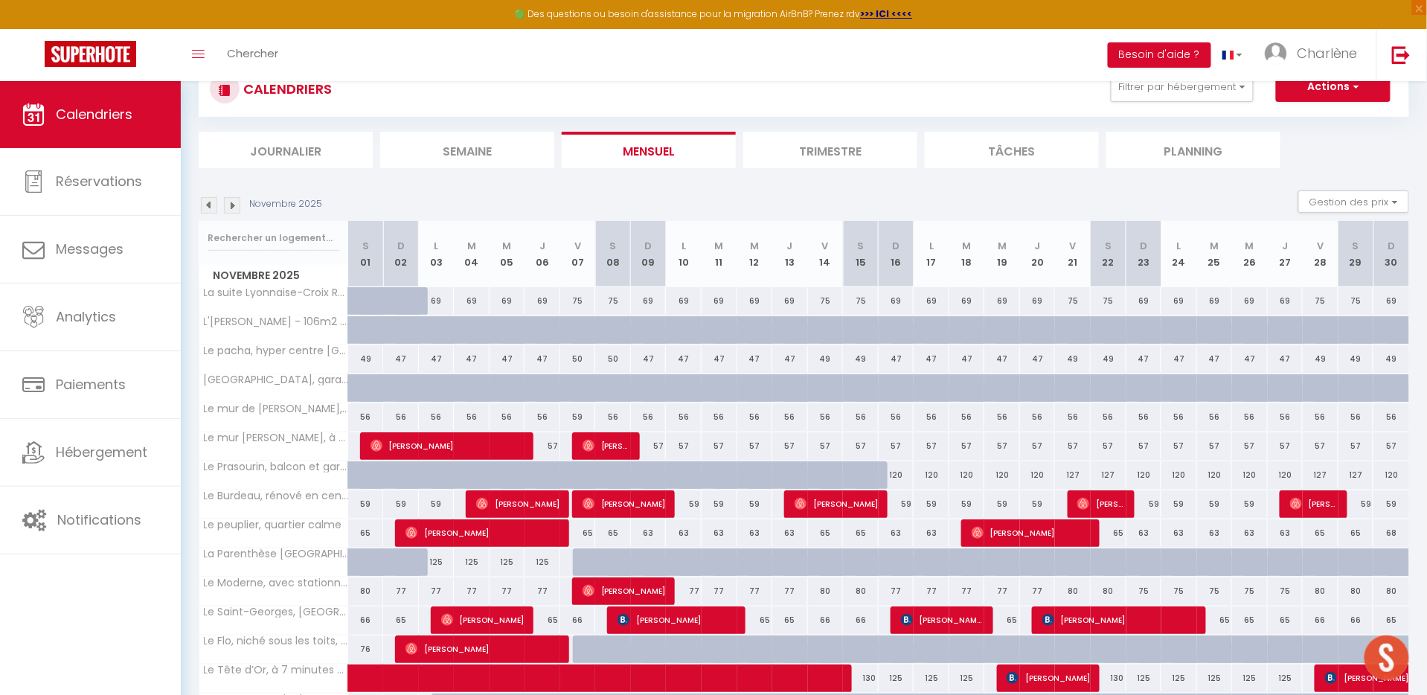
click at [206, 202] on img at bounding box center [209, 205] width 16 height 16
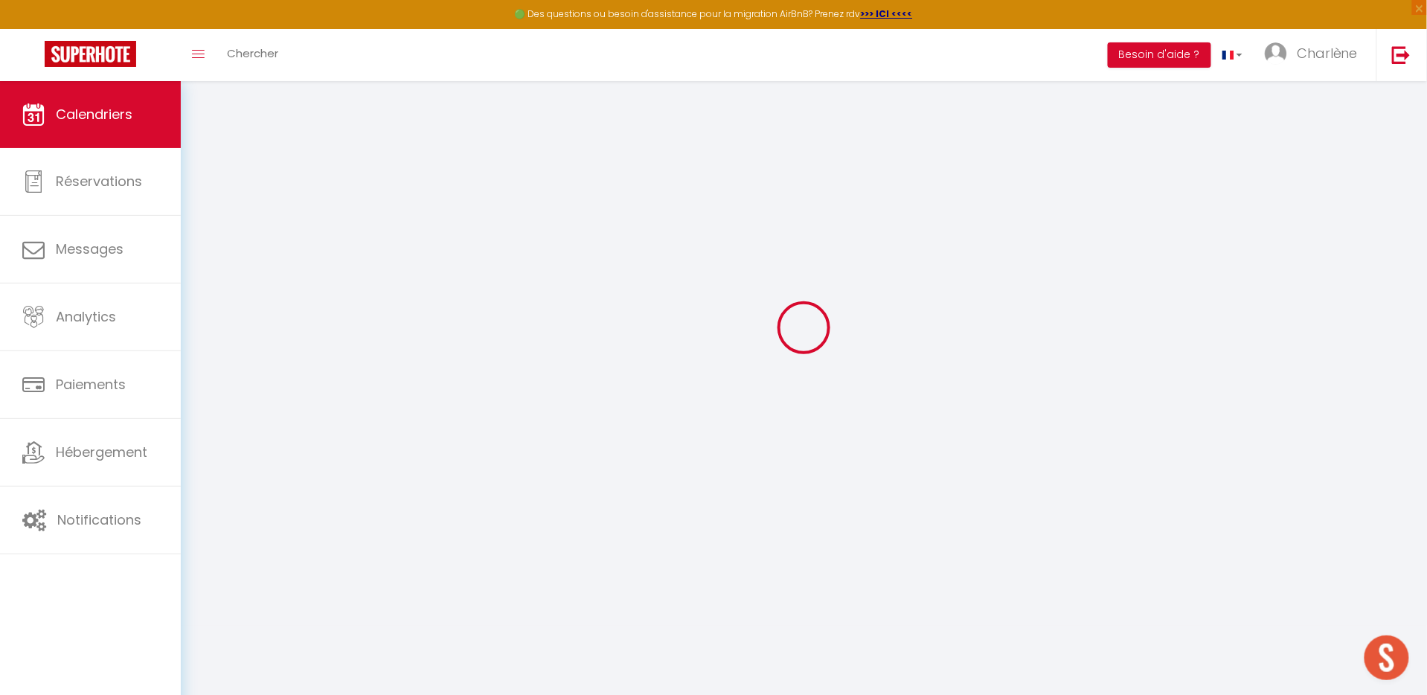
select select
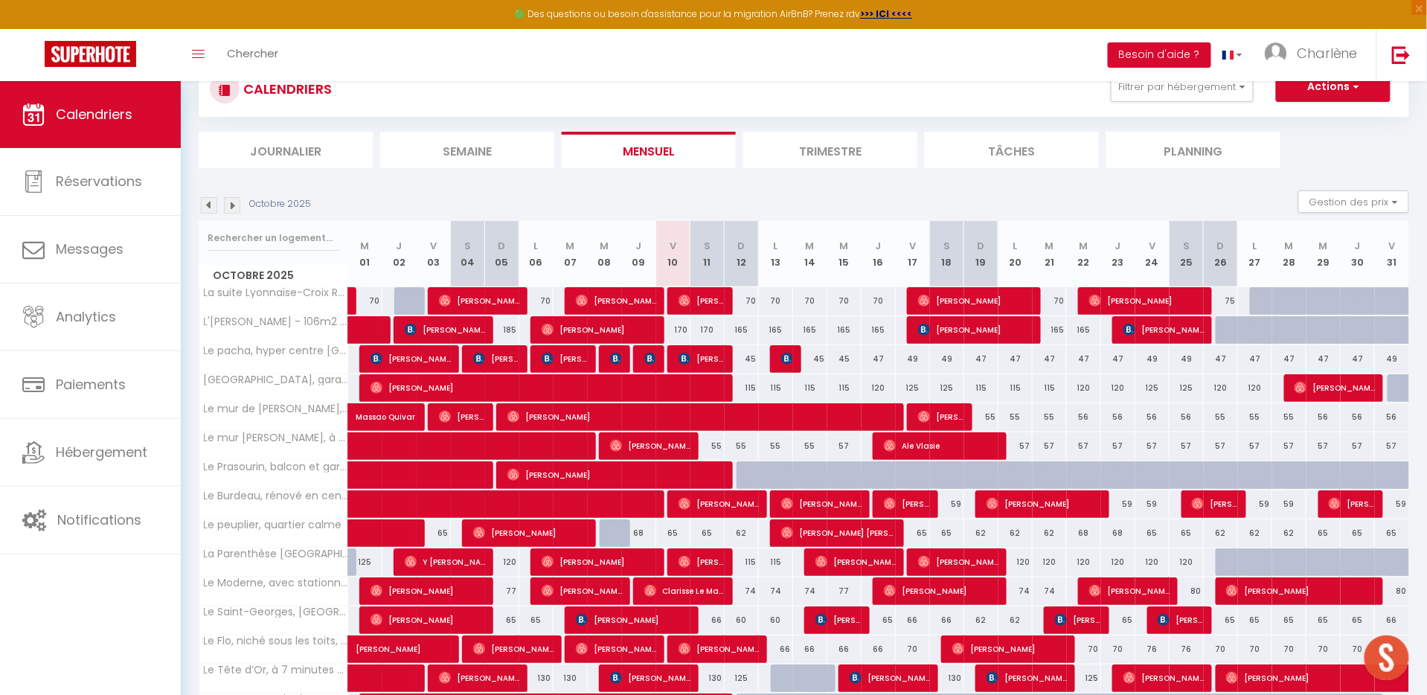
click at [706, 355] on span "[PERSON_NAME]" at bounding box center [702, 359] width 47 height 28
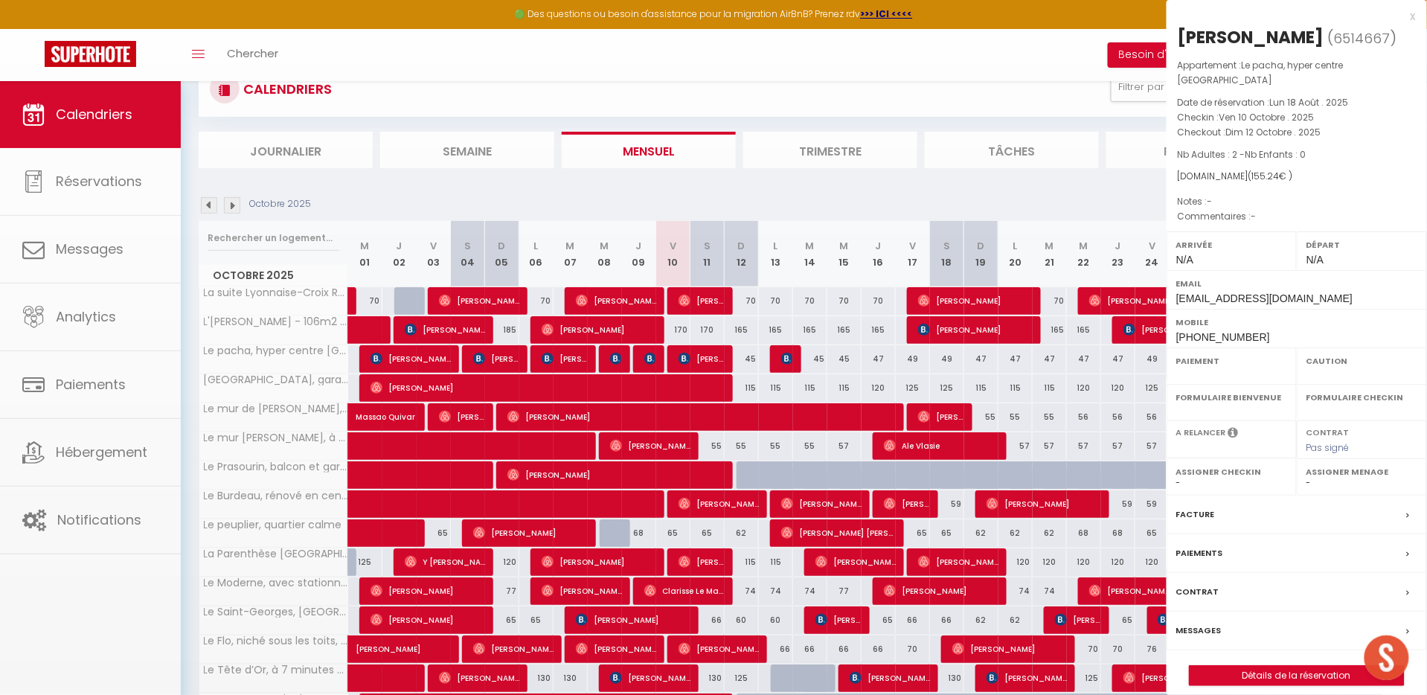
select select "OK"
select select "0"
select select "1"
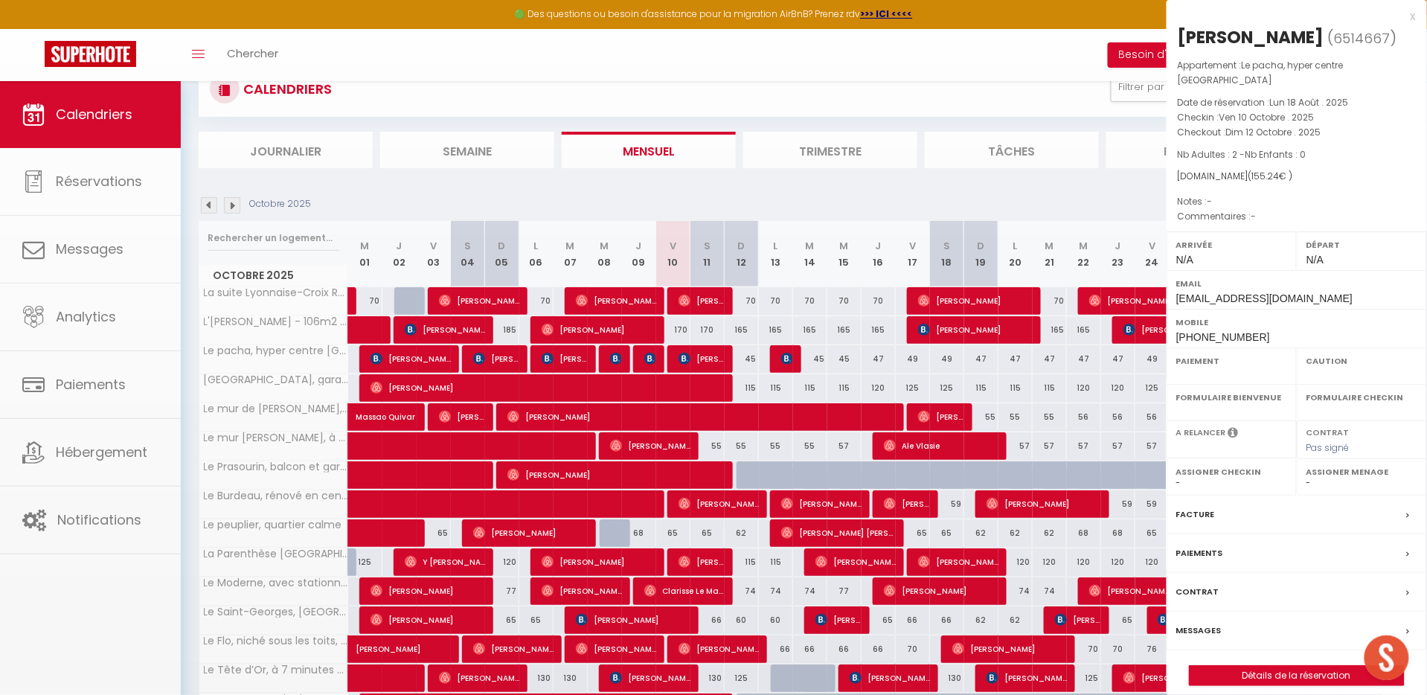
select select
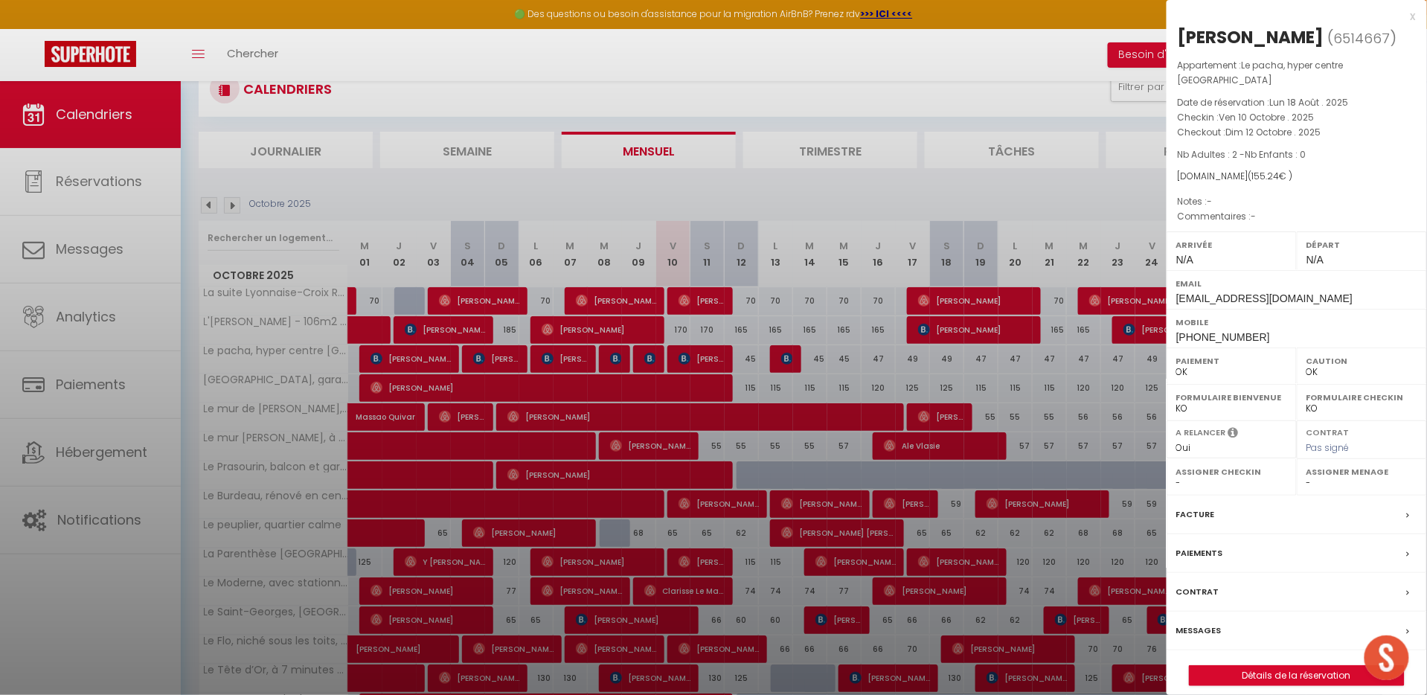
select select "31284"
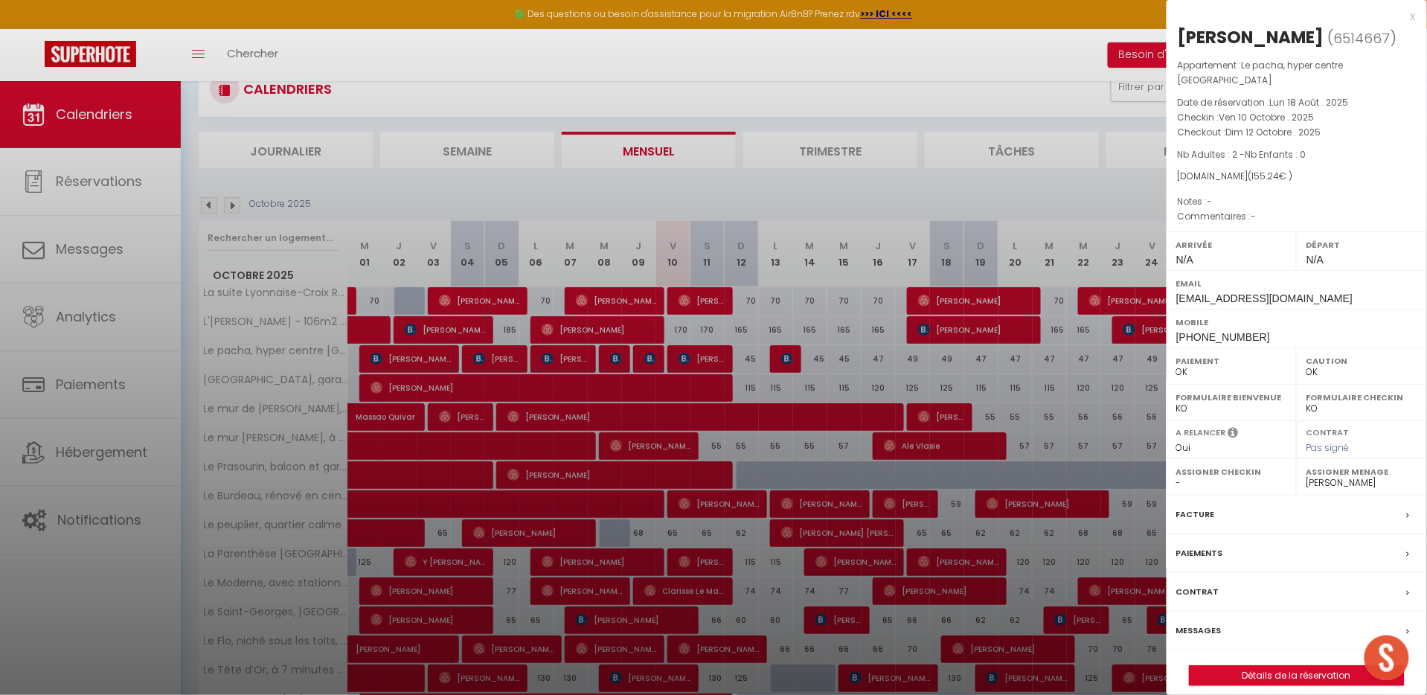
click at [1413, 19] on div "x" at bounding box center [1291, 16] width 249 height 18
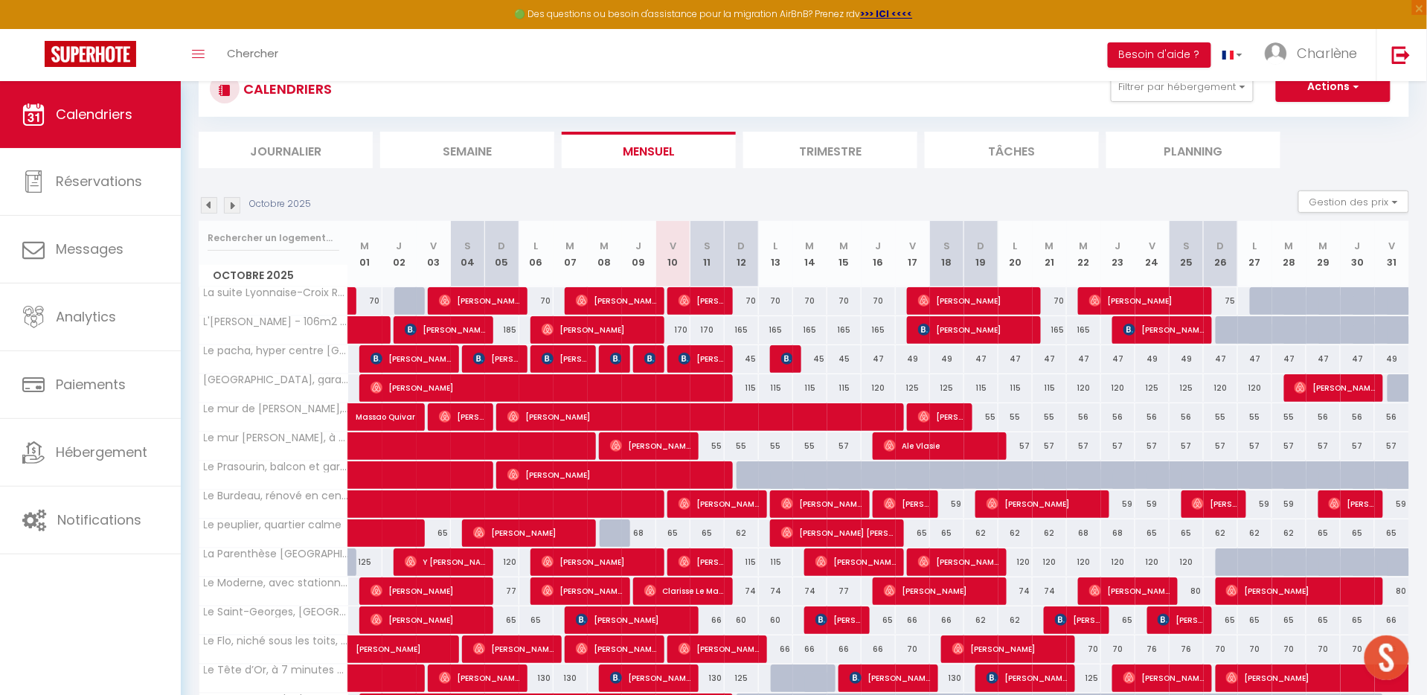
click at [694, 356] on span "[PERSON_NAME]" at bounding box center [702, 359] width 47 height 28
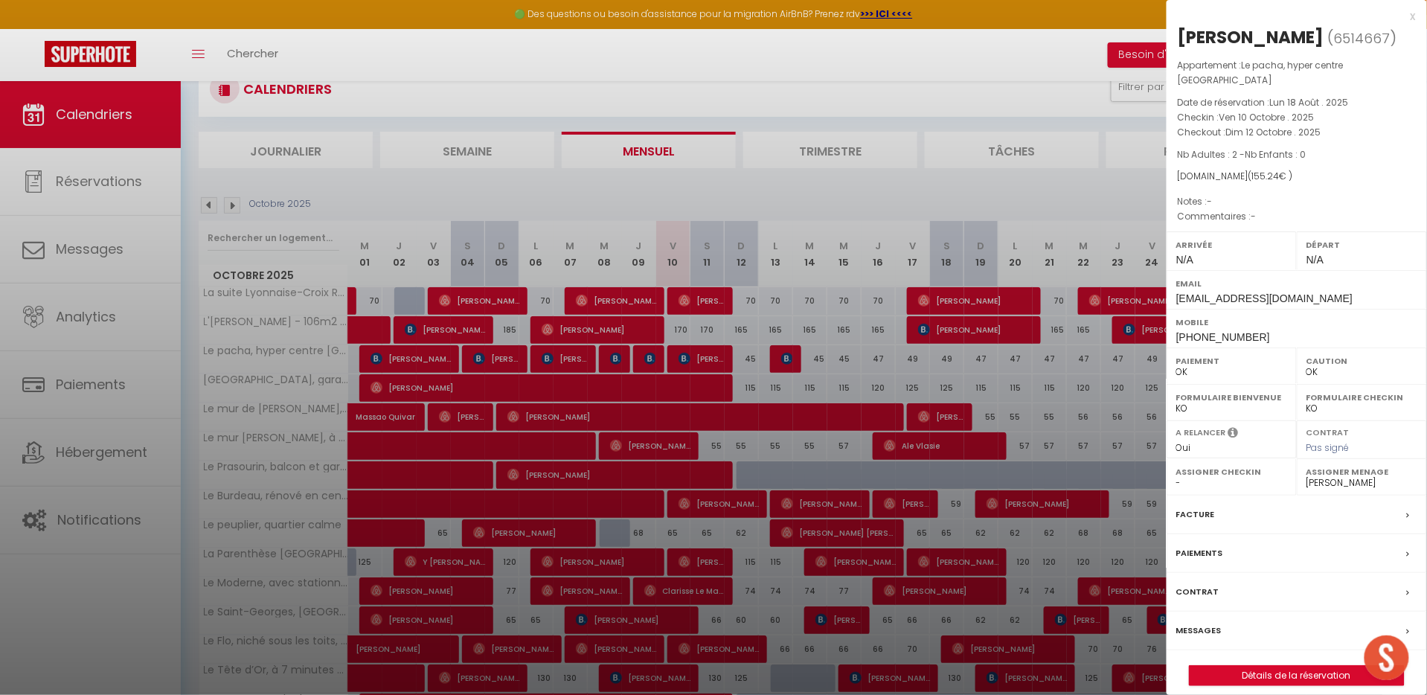
click at [1244, 612] on div "Messages" at bounding box center [1297, 631] width 260 height 39
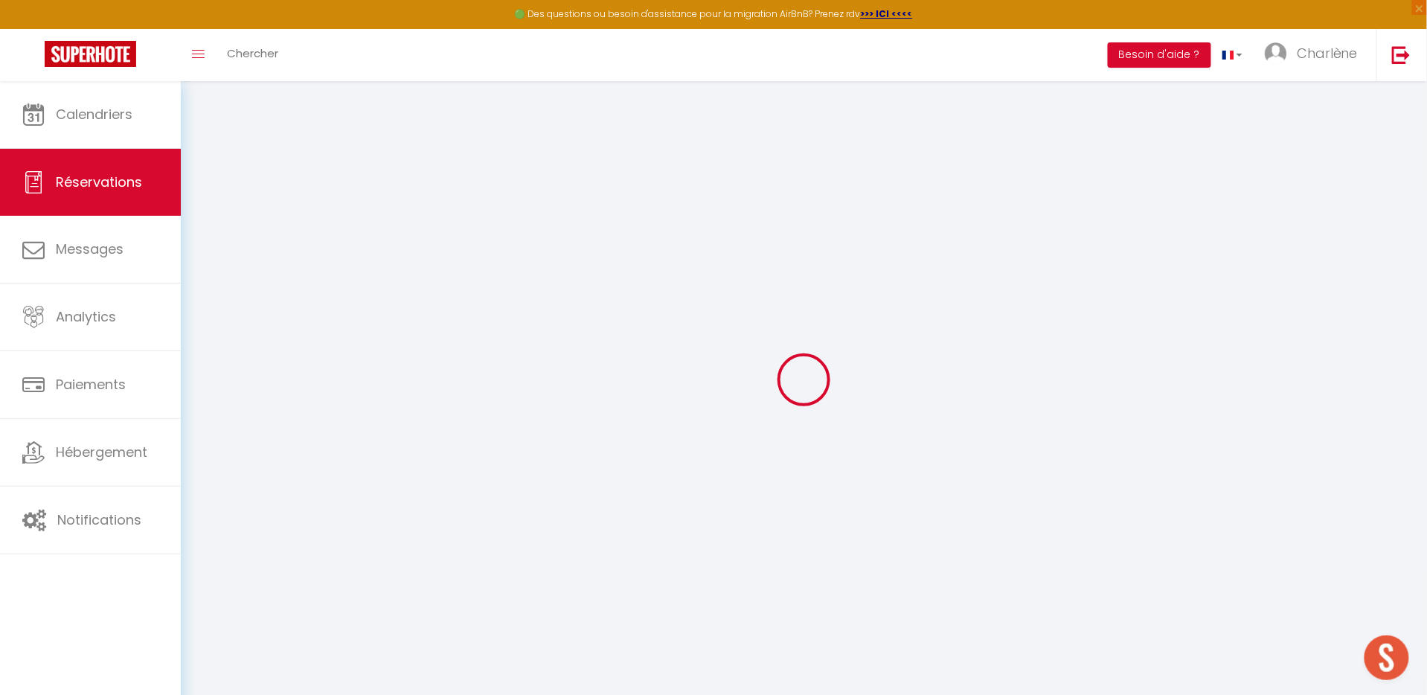
select select
checkbox input "false"
select select
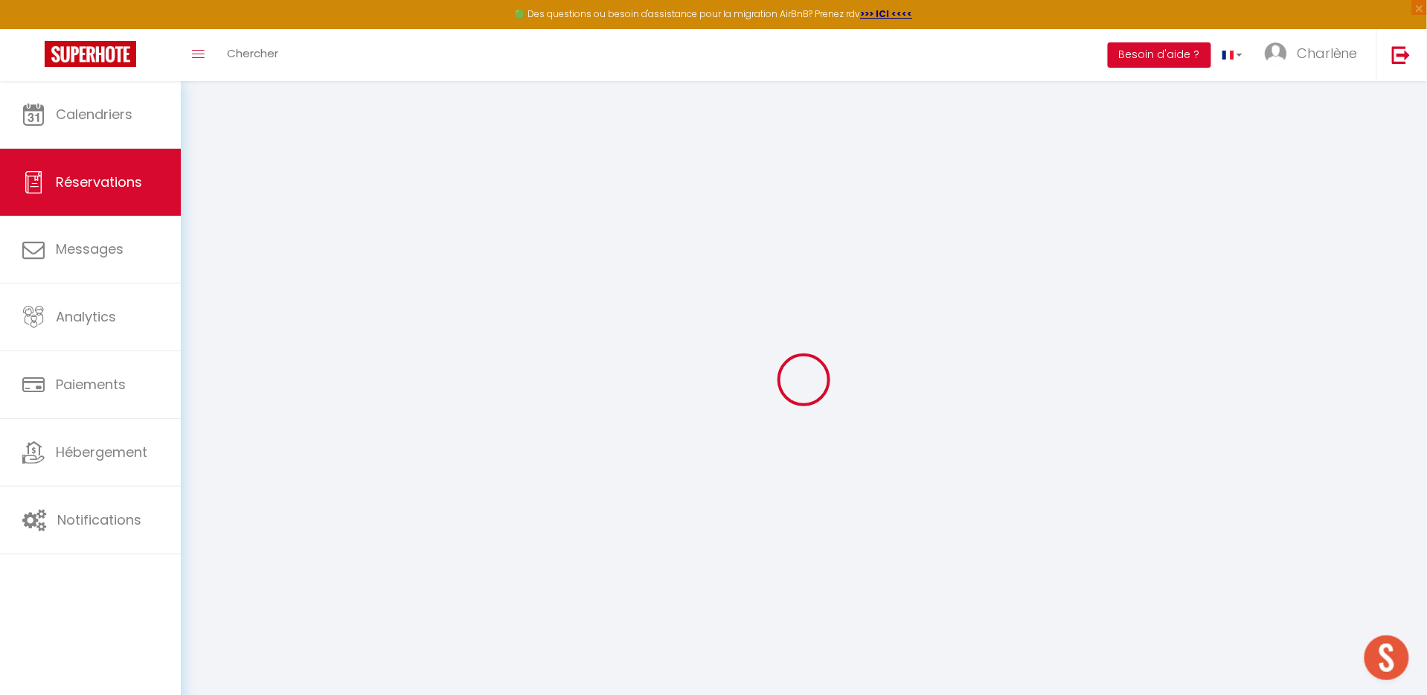
checkbox input "false"
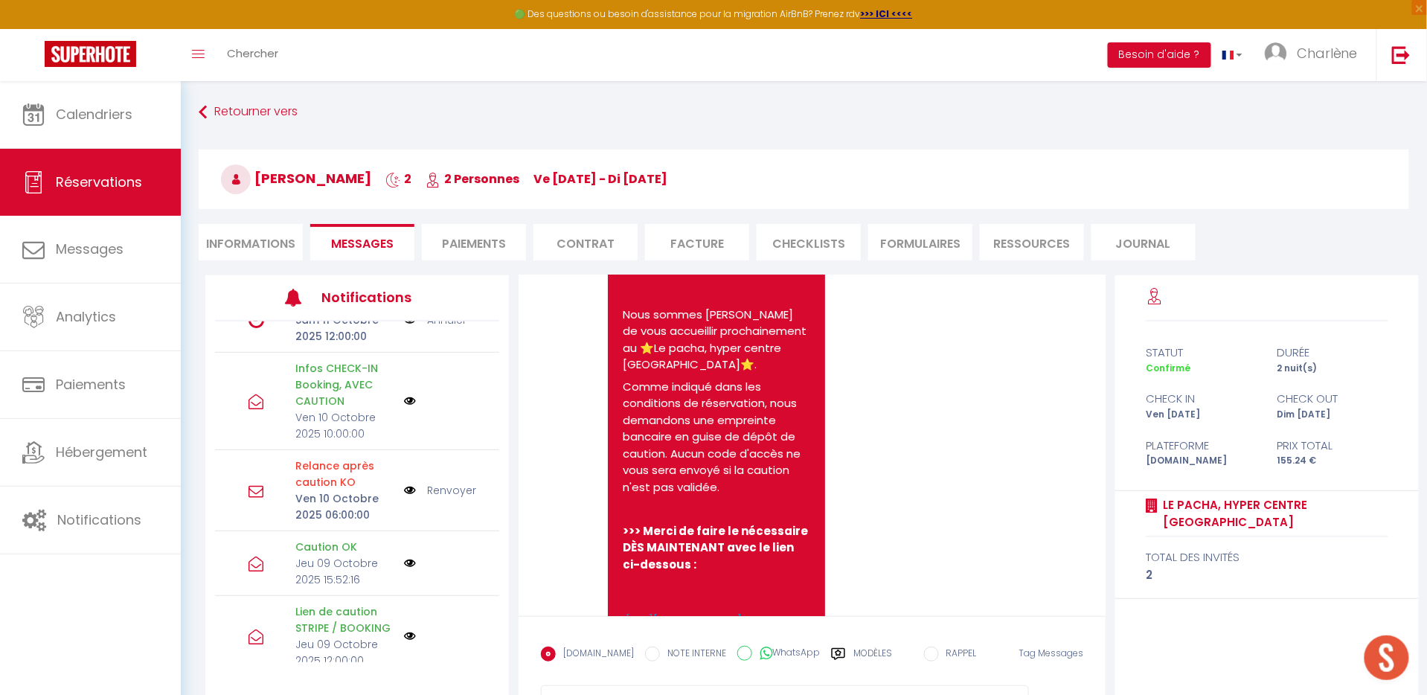
scroll to position [1658, 0]
click at [263, 111] on link "Retourner vers" at bounding box center [804, 112] width 1211 height 27
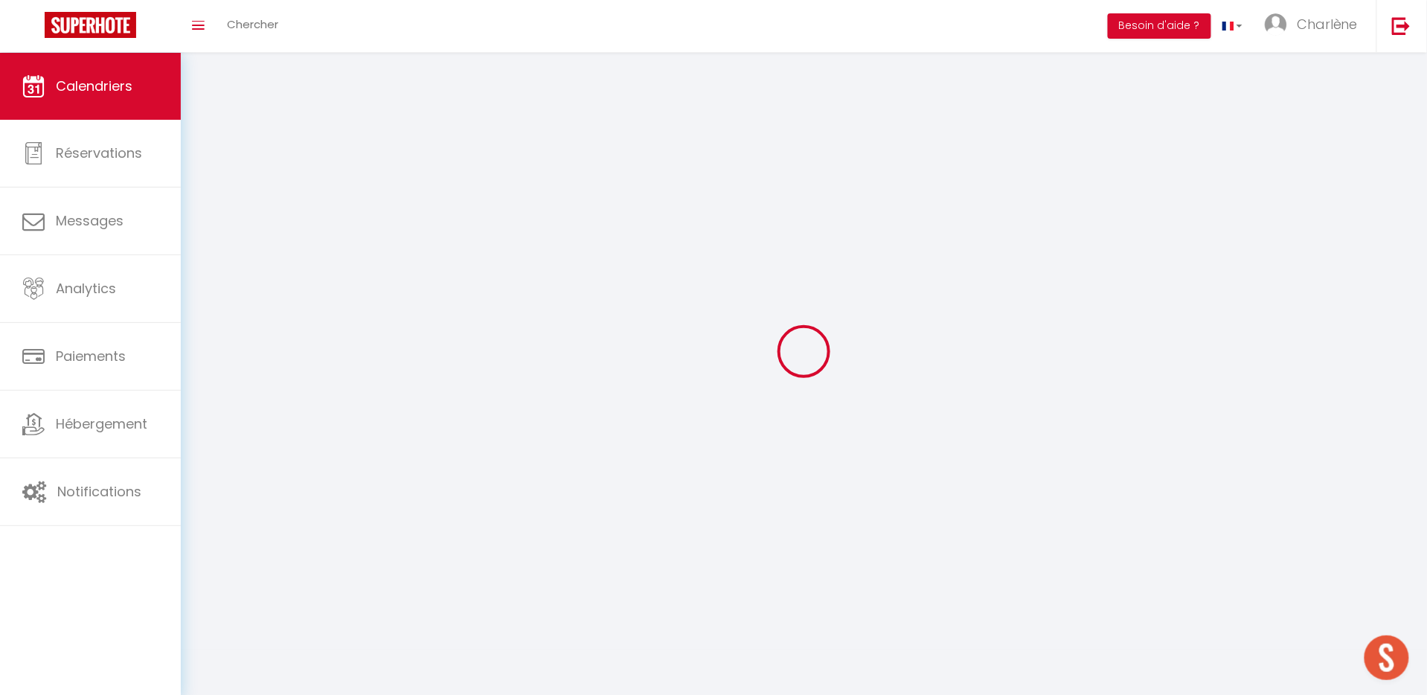
scroll to position [52, 0]
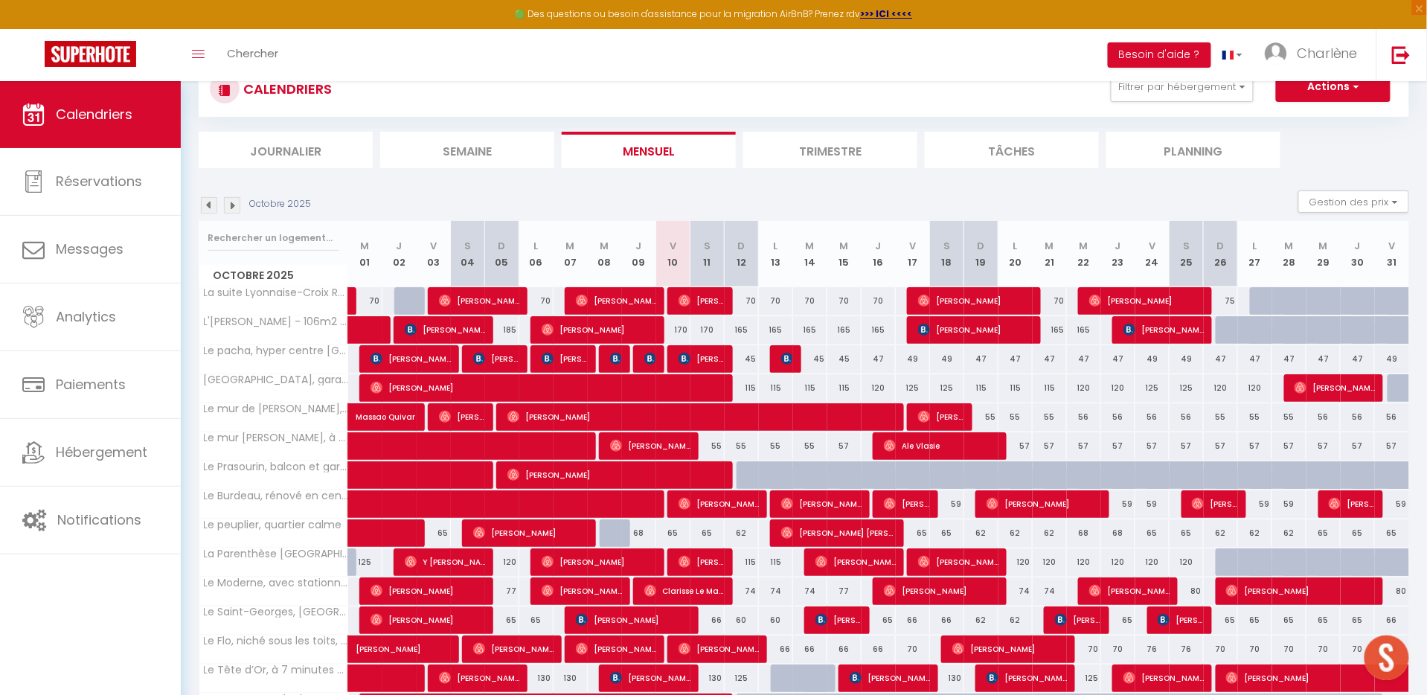
click at [226, 204] on img at bounding box center [232, 205] width 16 height 16
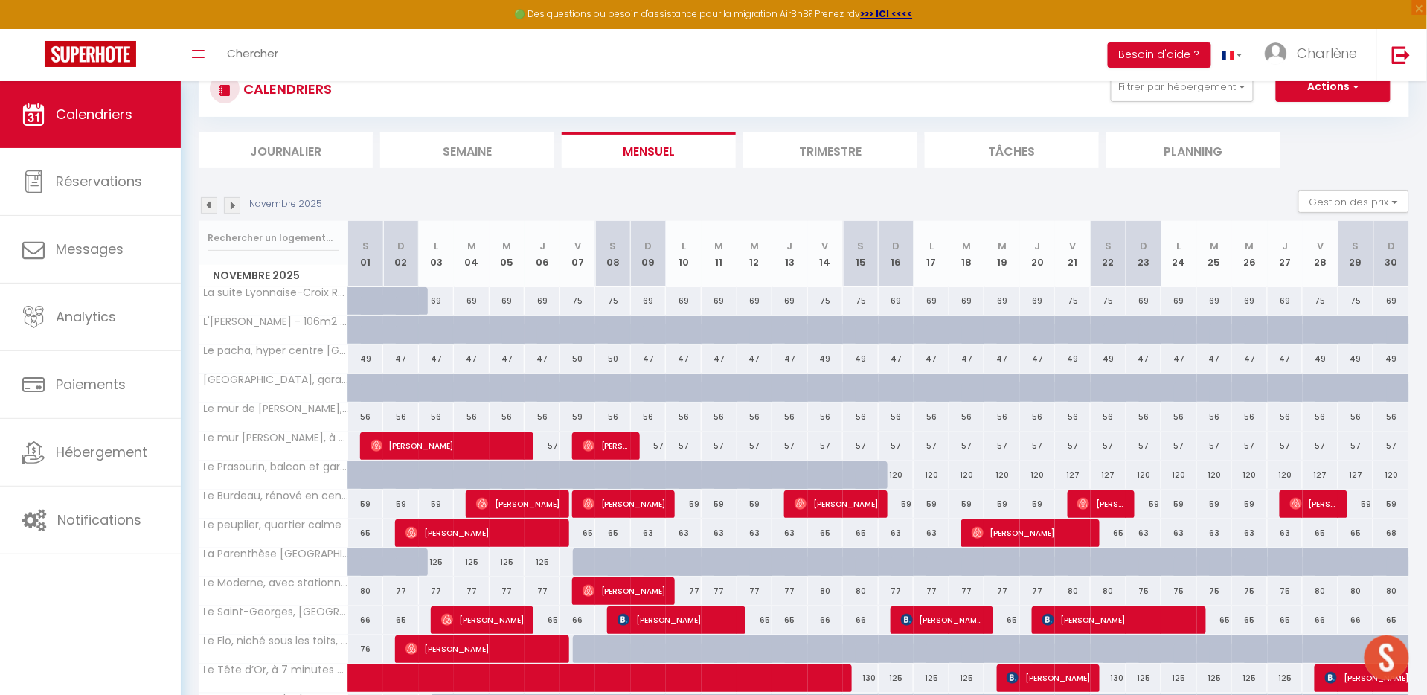
click at [230, 204] on img at bounding box center [232, 205] width 16 height 16
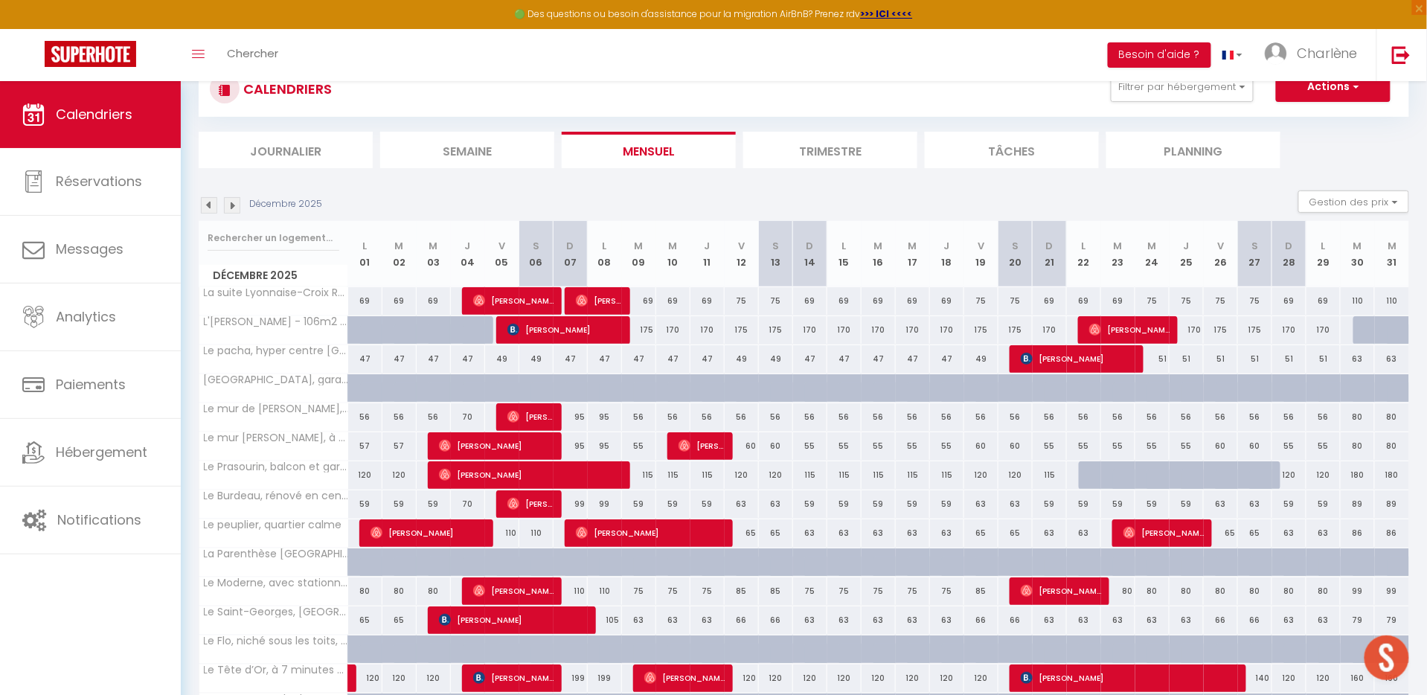
click at [209, 205] on img at bounding box center [209, 205] width 16 height 16
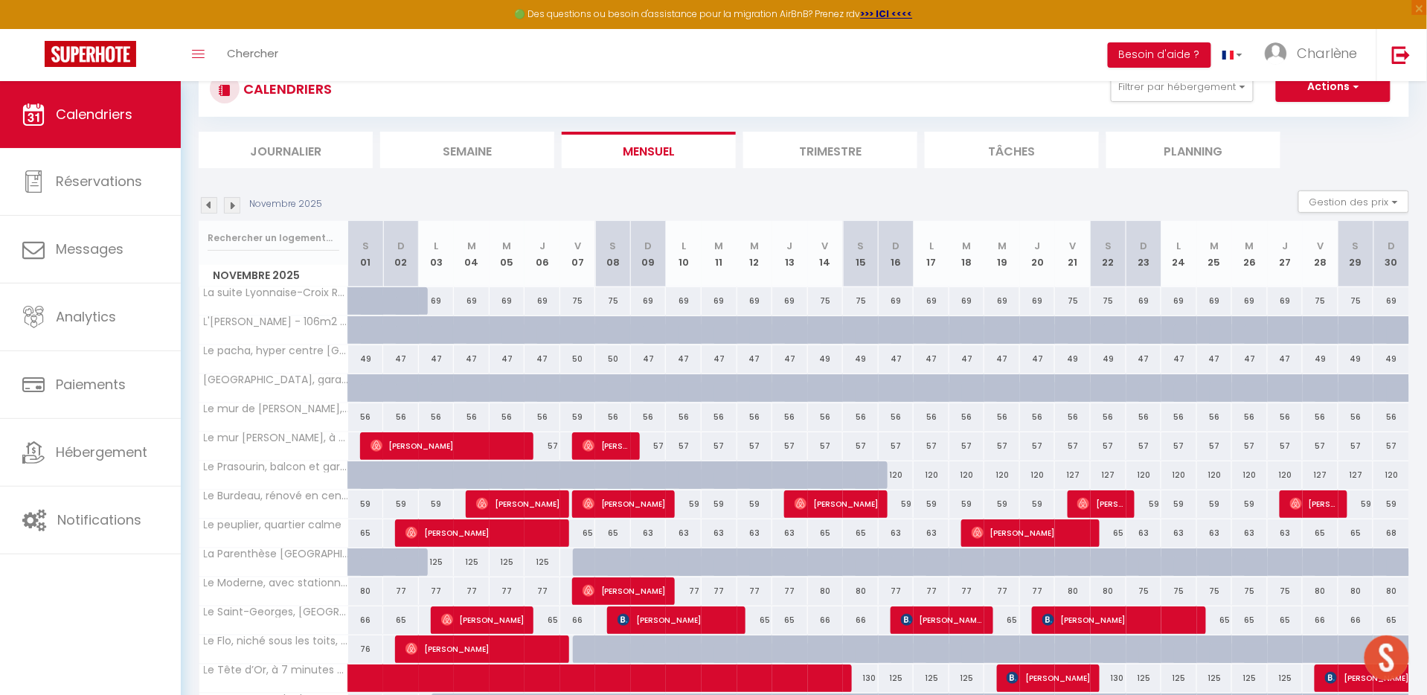
click at [209, 205] on img at bounding box center [209, 205] width 16 height 16
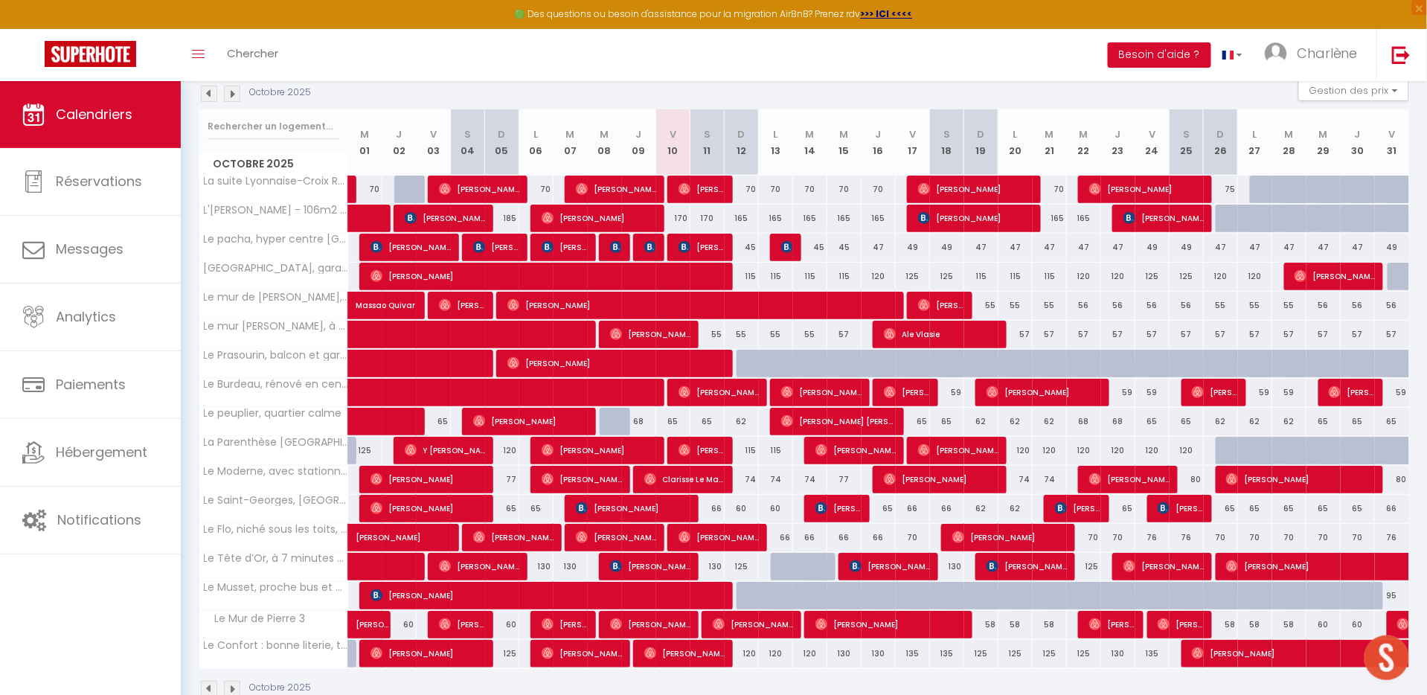
scroll to position [162, 0]
